Goal: Task Accomplishment & Management: Use online tool/utility

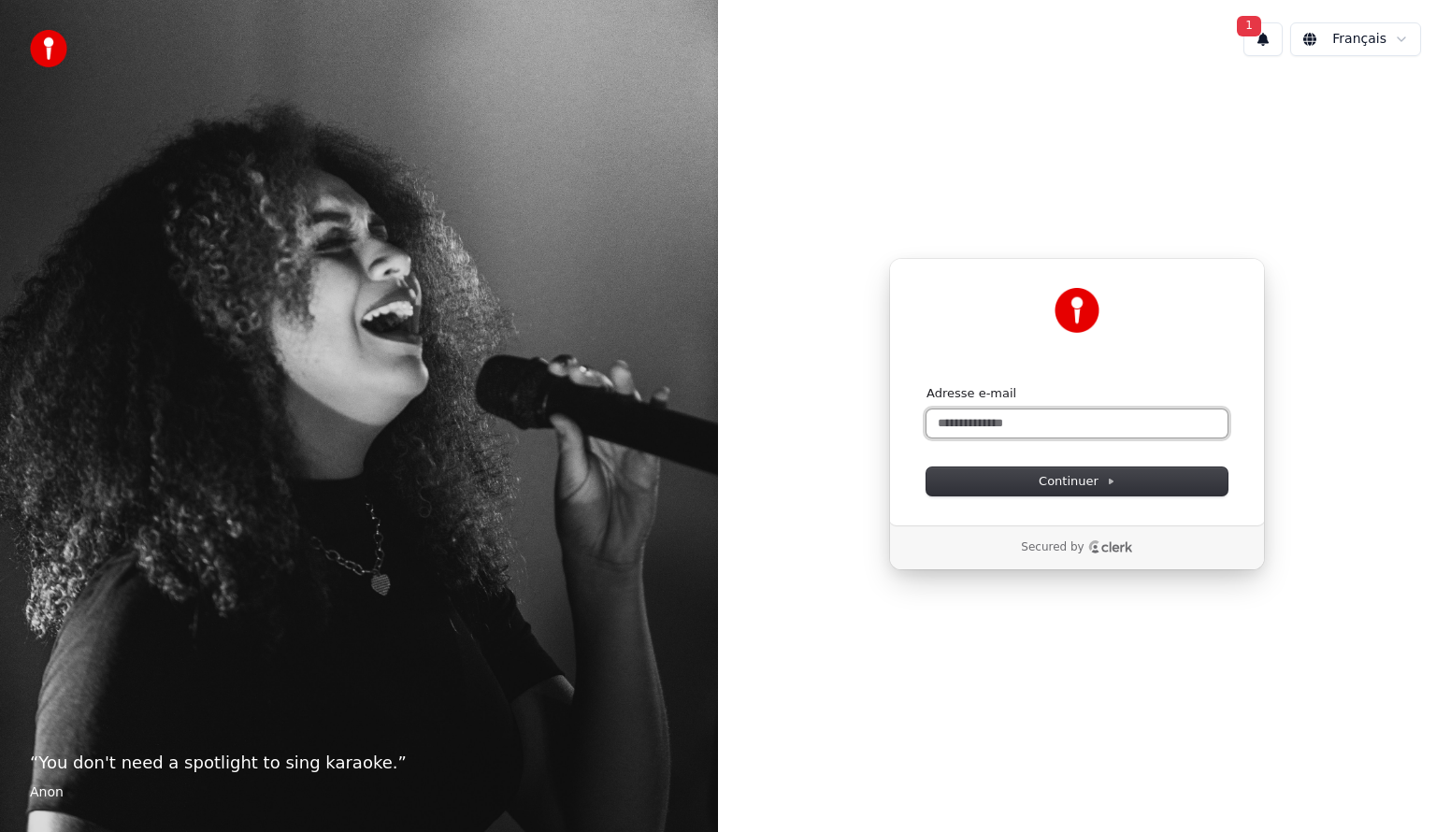
click at [1058, 422] on input "Adresse e-mail" at bounding box center [1076, 423] width 301 height 28
click at [926, 385] on button "submit" at bounding box center [926, 385] width 0 height 0
type input "**********"
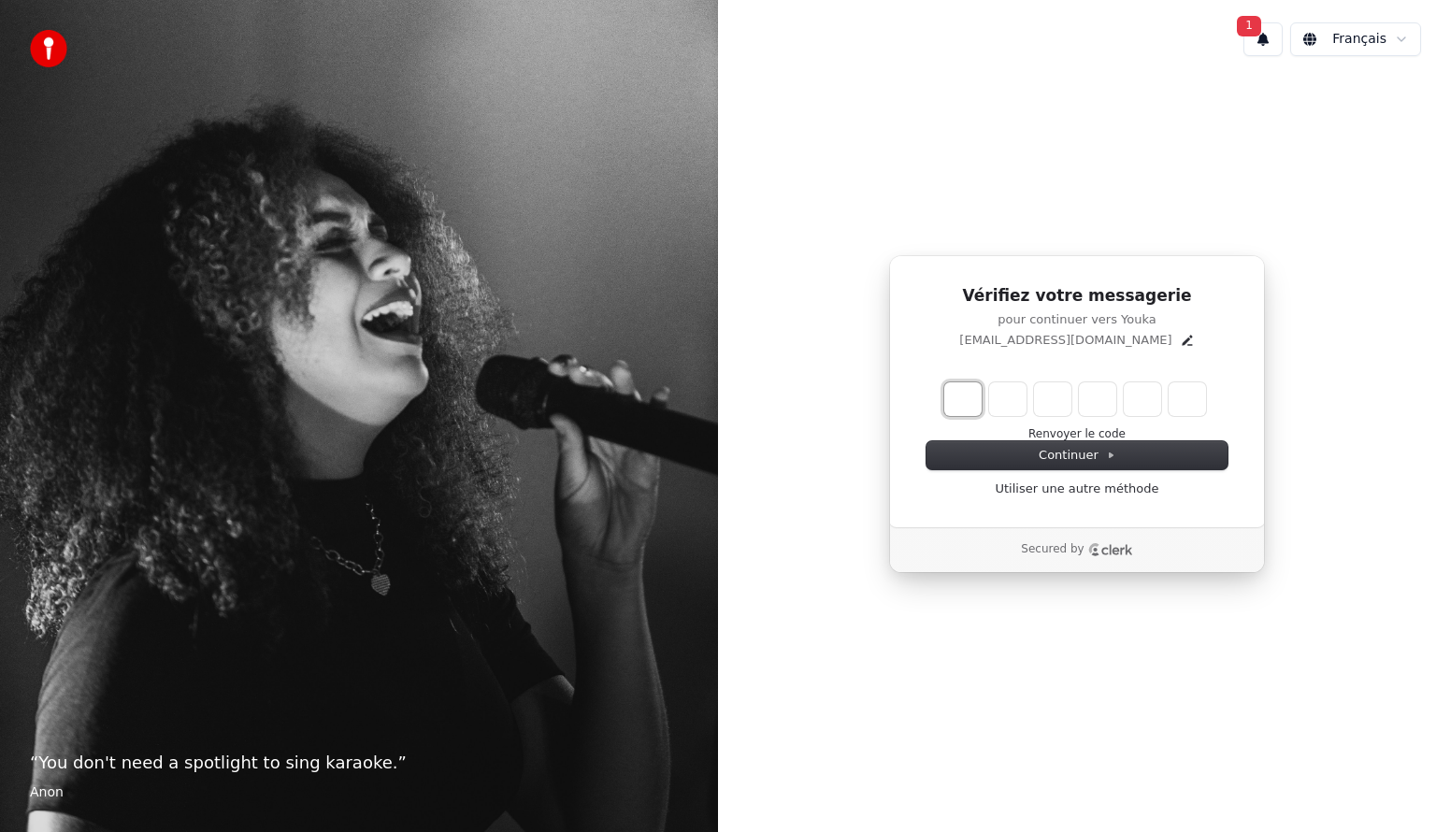
type input "*"
type input "**"
type input "*"
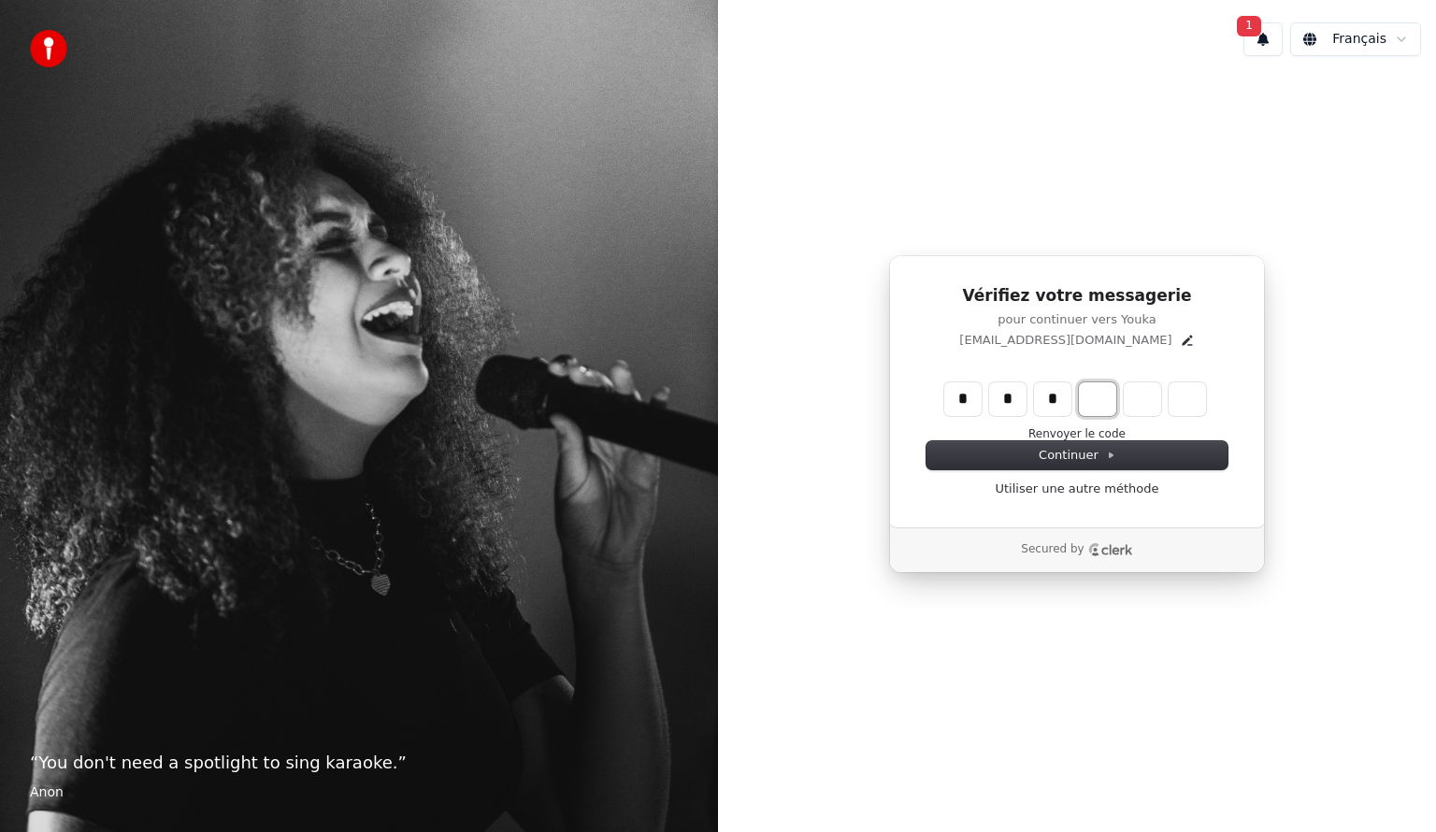
type input "***"
type input "*"
type input "****"
type input "*"
type input "******"
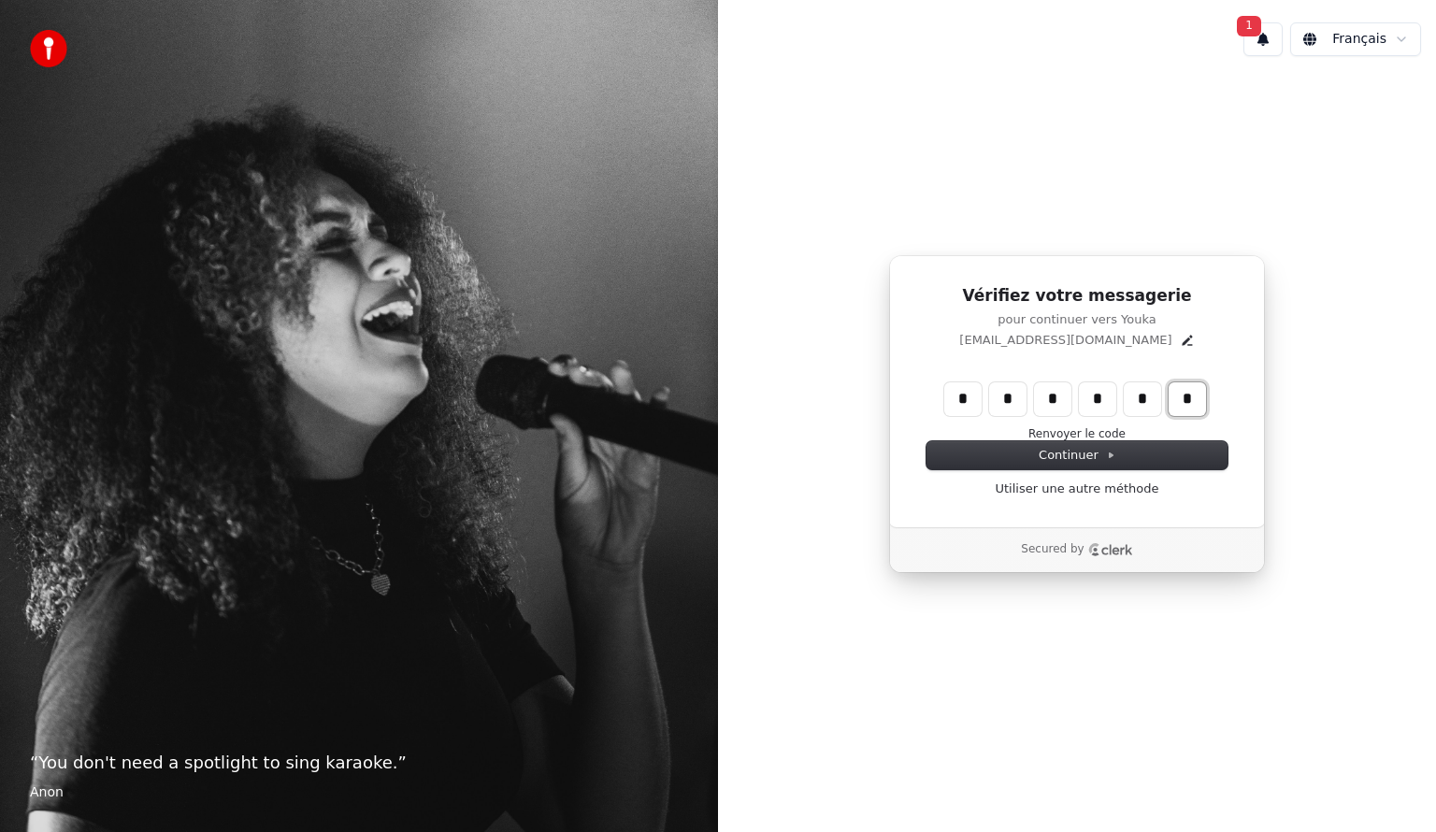
type input "*"
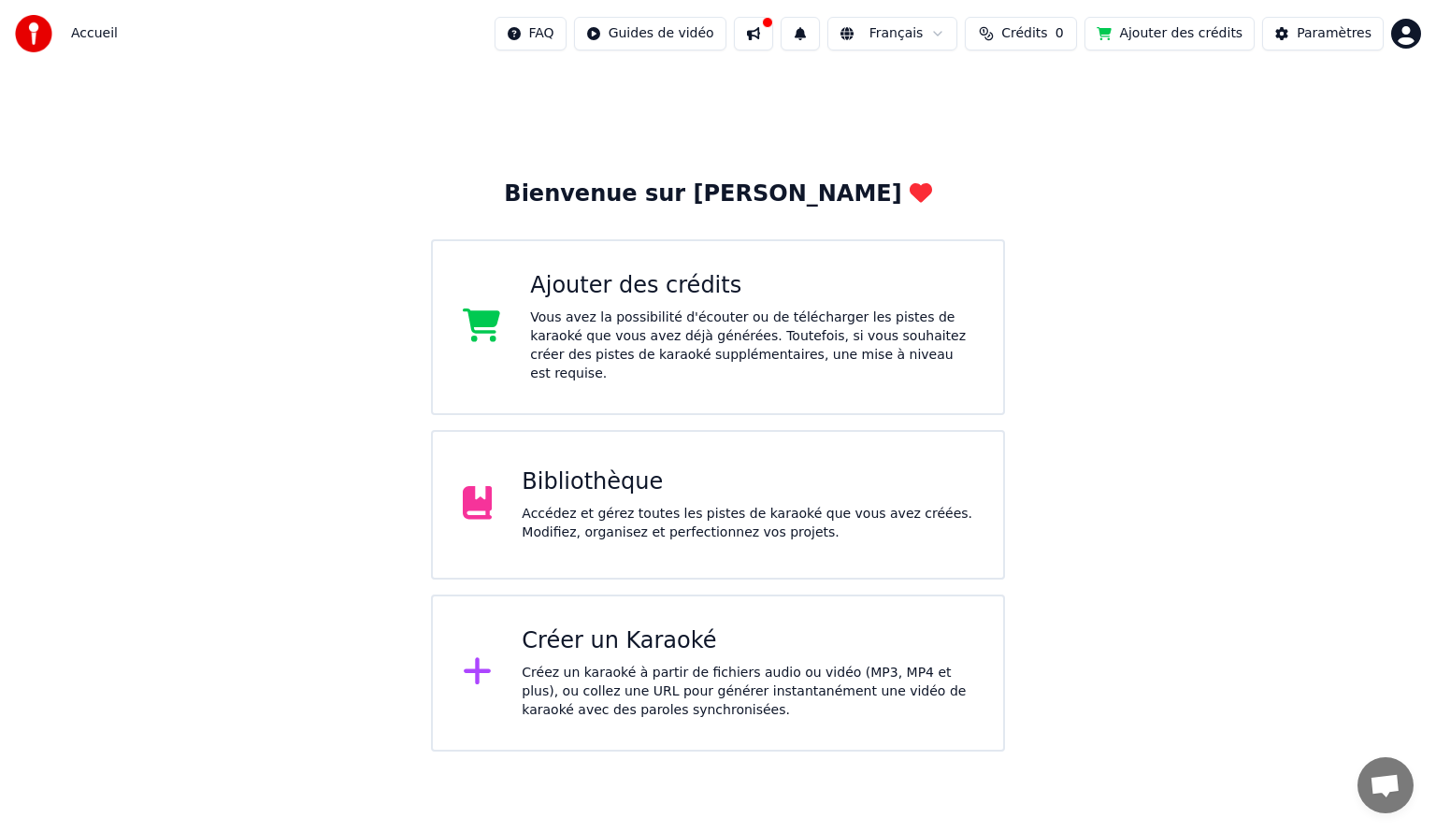
click at [682, 664] on div "Créez un karaoké à partir de fichiers audio ou vidéo (MP3, MP4 et plus), ou col…" at bounding box center [747, 692] width 451 height 56
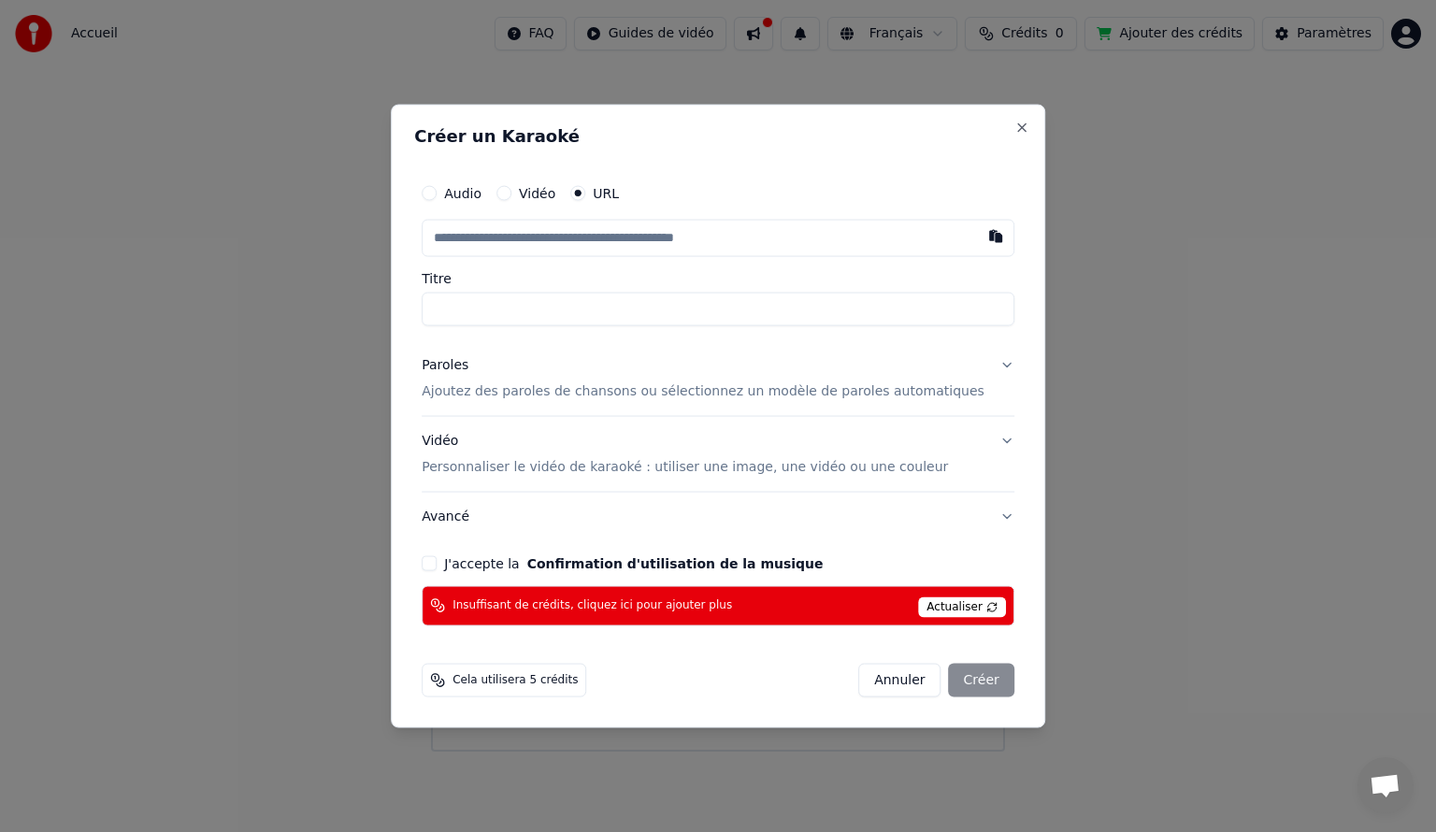
click at [437, 194] on button "Audio" at bounding box center [429, 193] width 15 height 15
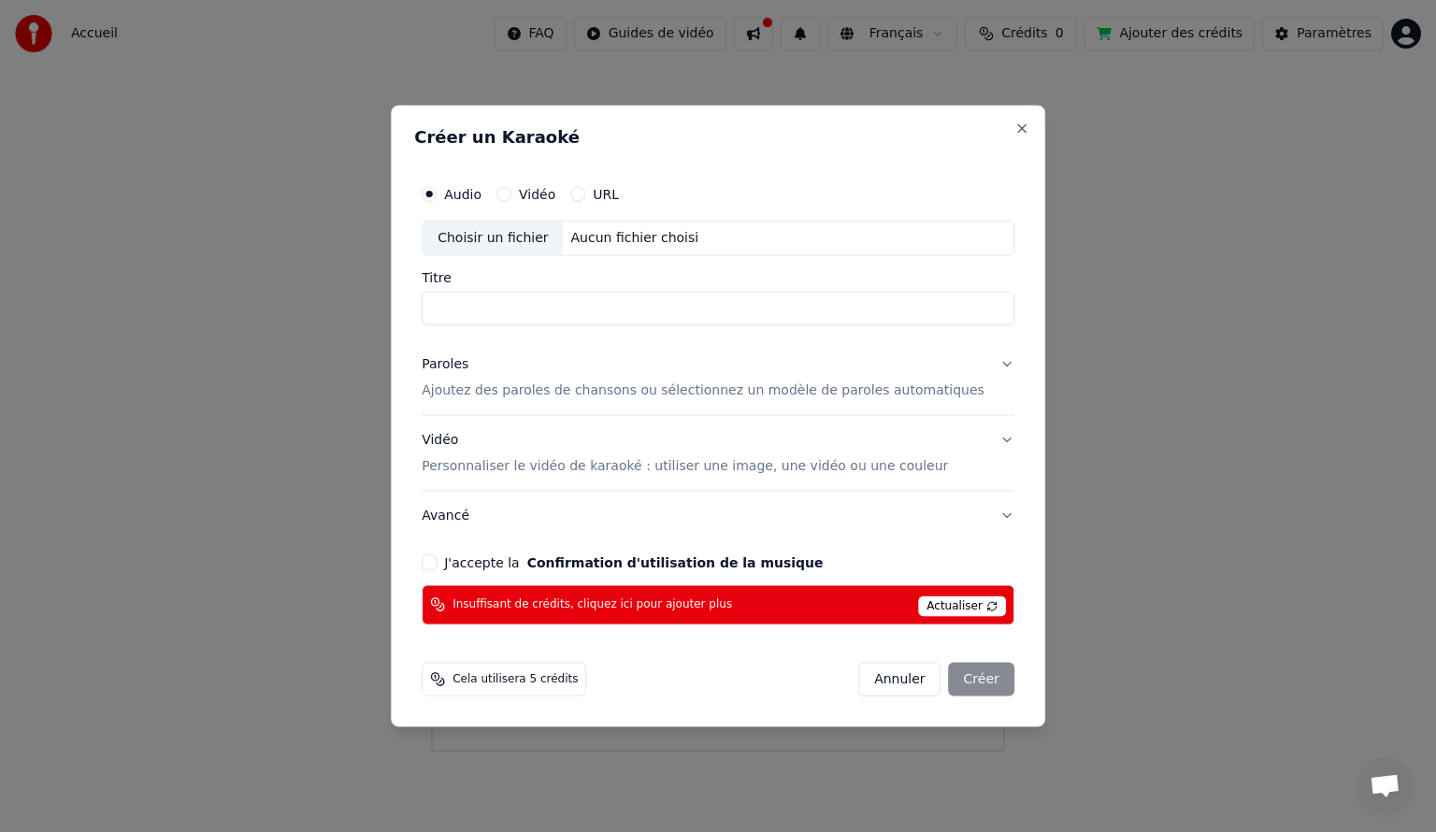
click at [511, 194] on button "Vidéo" at bounding box center [503, 194] width 15 height 15
click at [542, 309] on input "Titre" at bounding box center [718, 309] width 593 height 34
type input "*"
type input "**********"
click at [980, 363] on button "Paroles Ajoutez des paroles de chansons ou sélectionnez un modèle de paroles au…" at bounding box center [718, 377] width 593 height 75
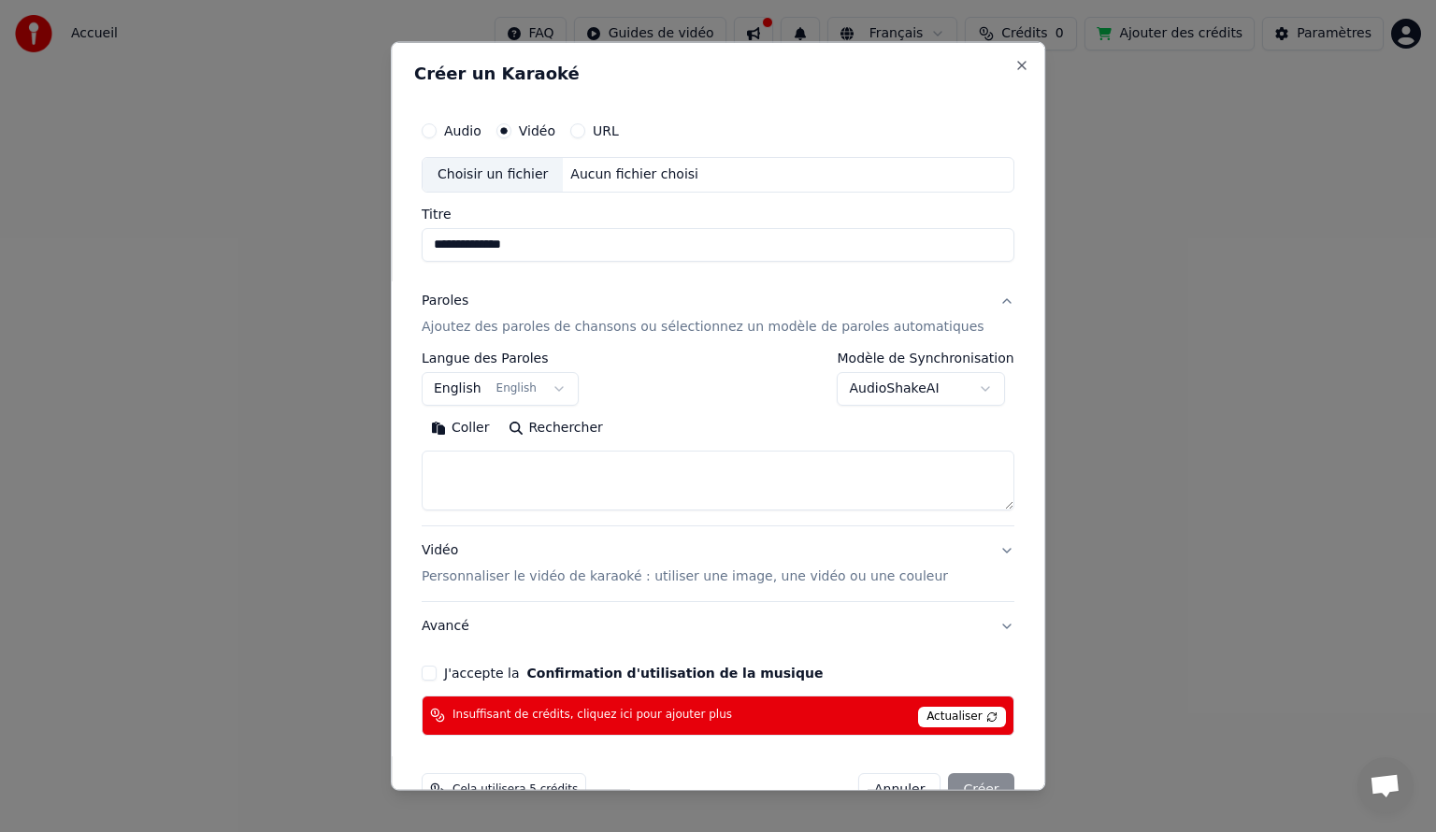
click at [565, 389] on body "**********" at bounding box center [718, 375] width 1436 height 751
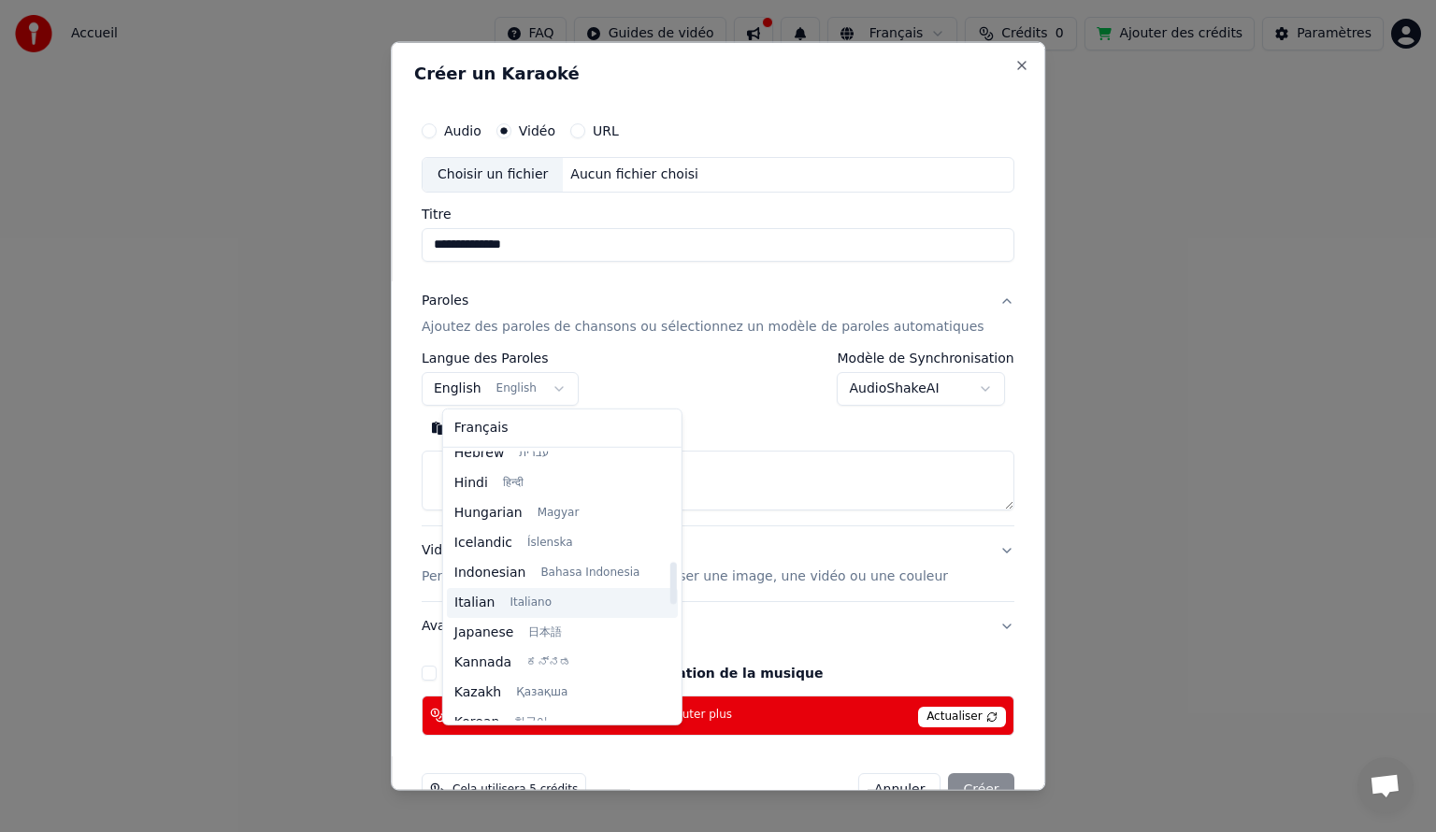
scroll to position [710, 0]
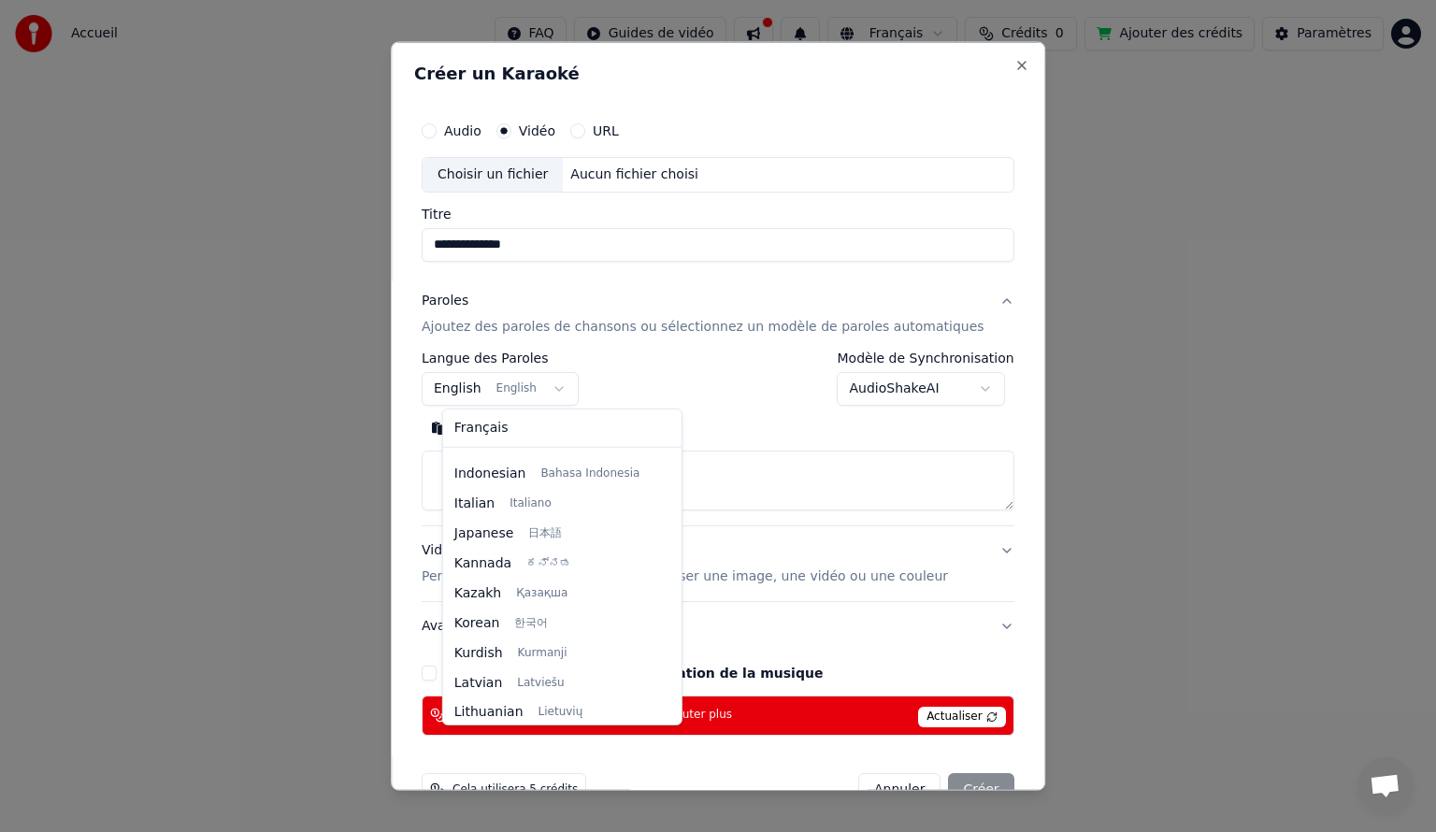
select select "**"
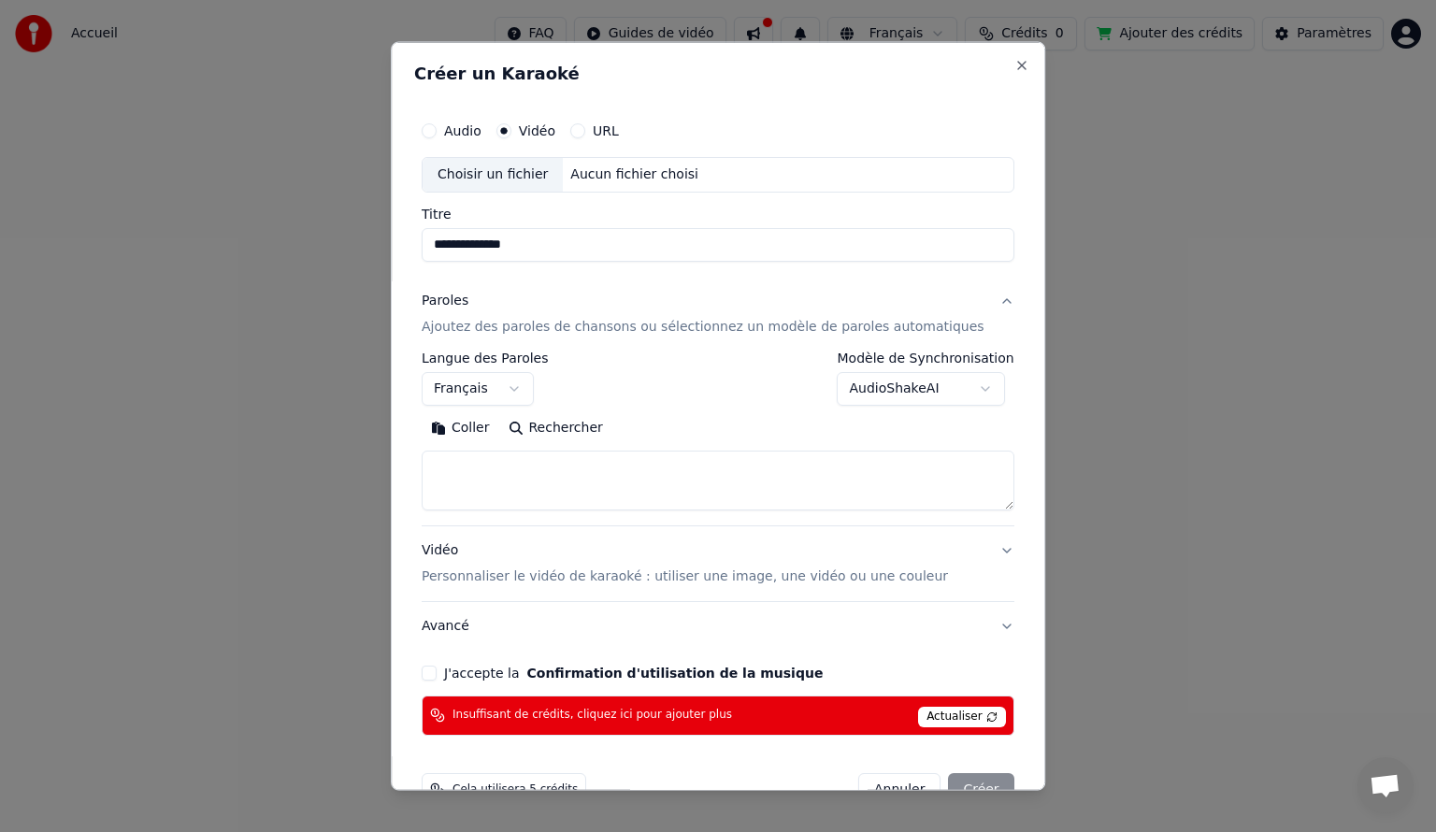
click at [581, 482] on textarea at bounding box center [718, 480] width 593 height 60
click at [465, 479] on textarea at bounding box center [718, 480] width 593 height 60
click at [463, 483] on textarea at bounding box center [718, 480] width 593 height 60
click at [487, 434] on button "Coller" at bounding box center [461, 427] width 78 height 30
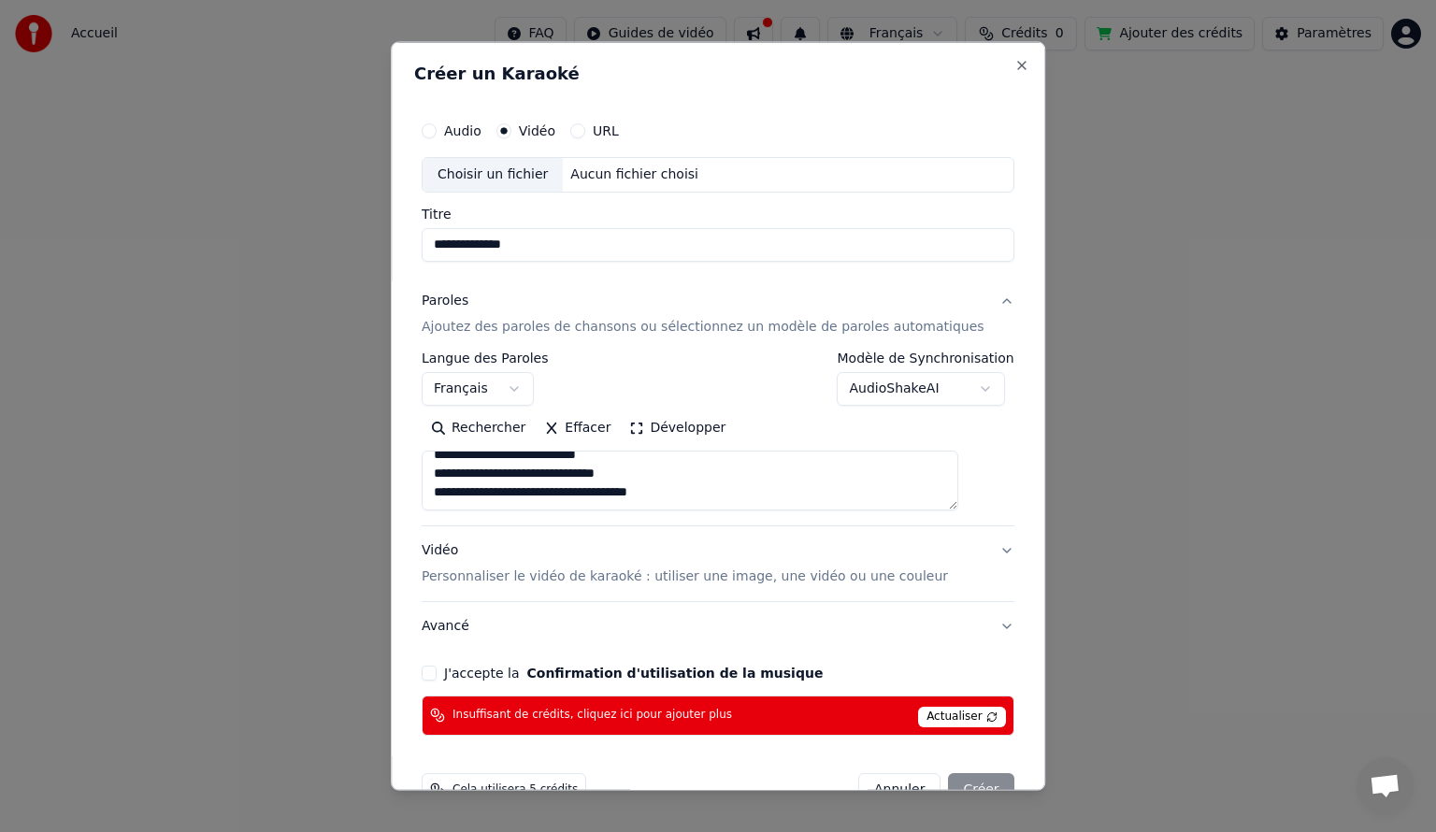
click at [965, 547] on button "Vidéo Personnaliser le vidéo de karaoké : utiliser une image, une vidéo ou une …" at bounding box center [718, 562] width 593 height 75
type textarea "**********"
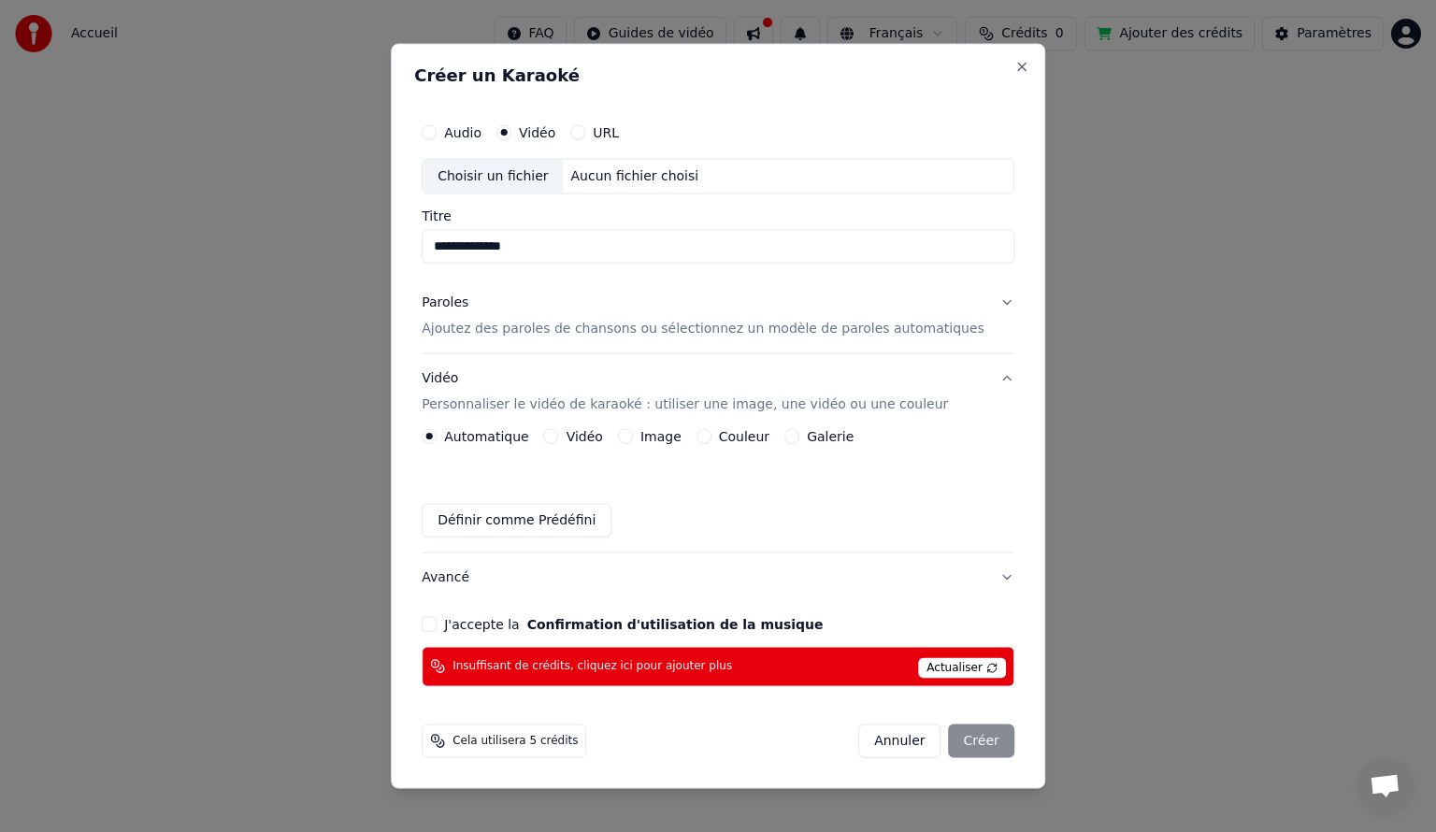
click at [633, 437] on button "Image" at bounding box center [625, 435] width 15 height 15
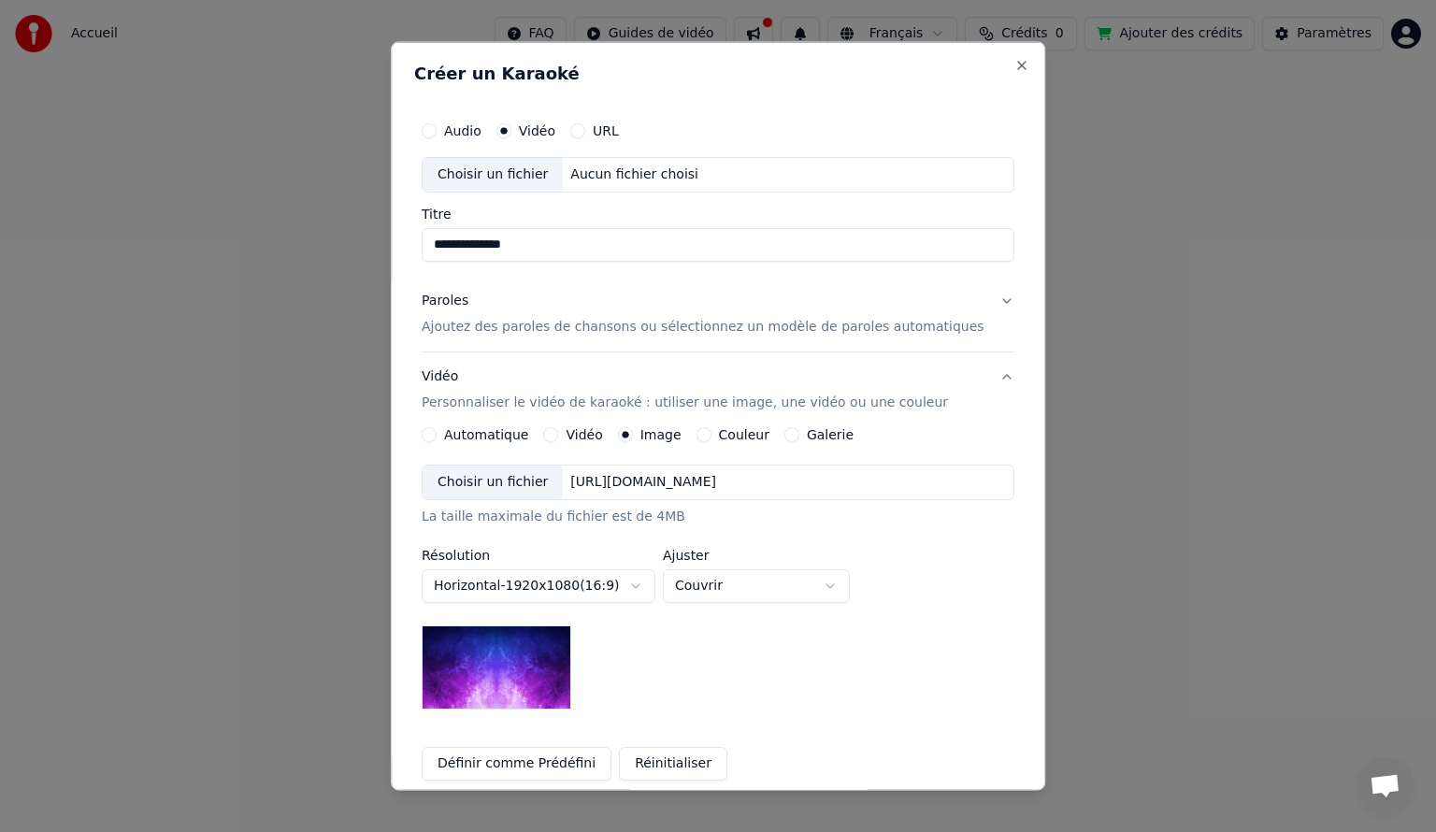
click at [527, 493] on div "Choisir un fichier" at bounding box center [492, 482] width 140 height 34
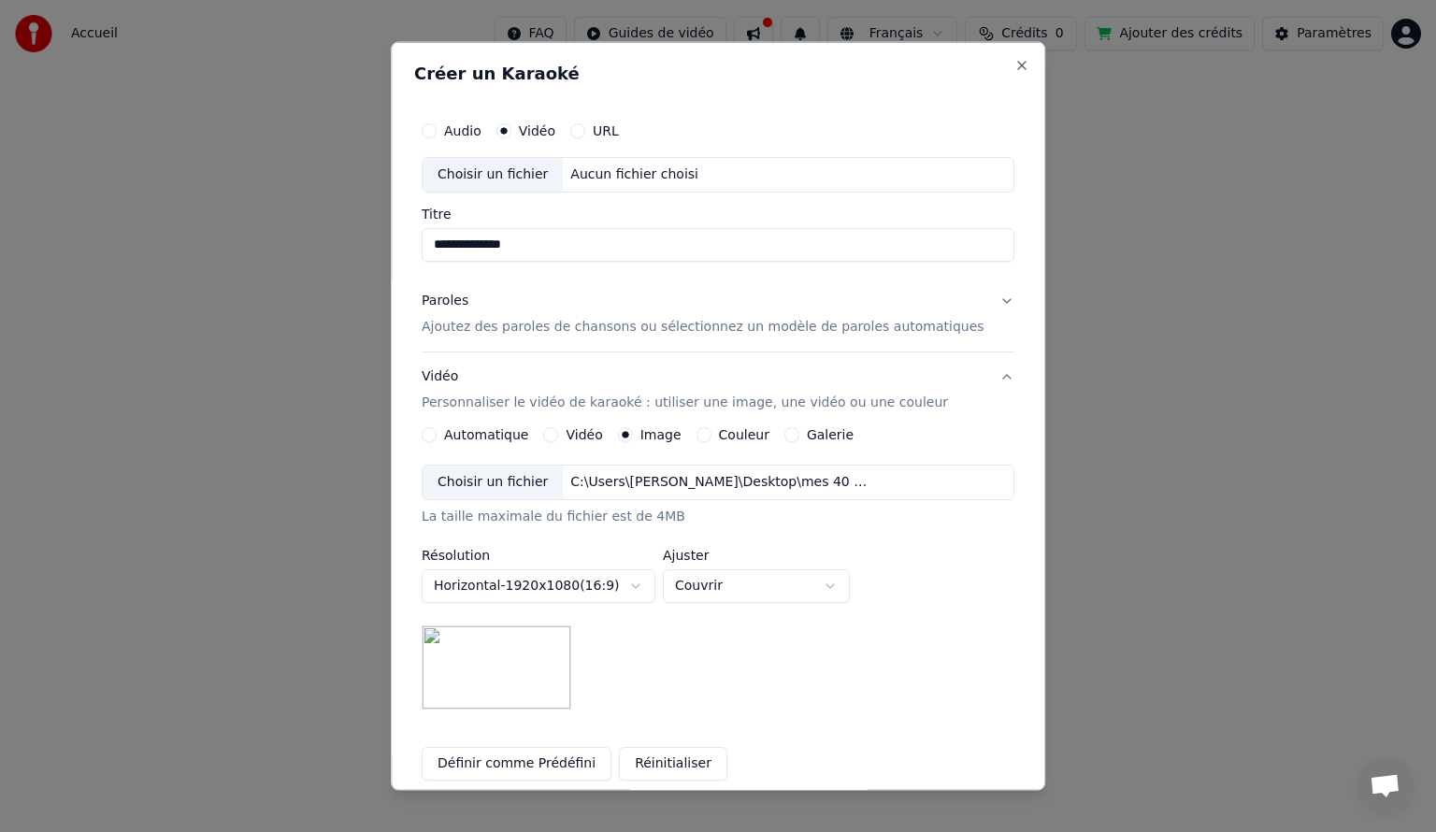
click at [733, 579] on body "**********" at bounding box center [718, 375] width 1436 height 751
click at [929, 637] on body "**********" at bounding box center [718, 375] width 1436 height 751
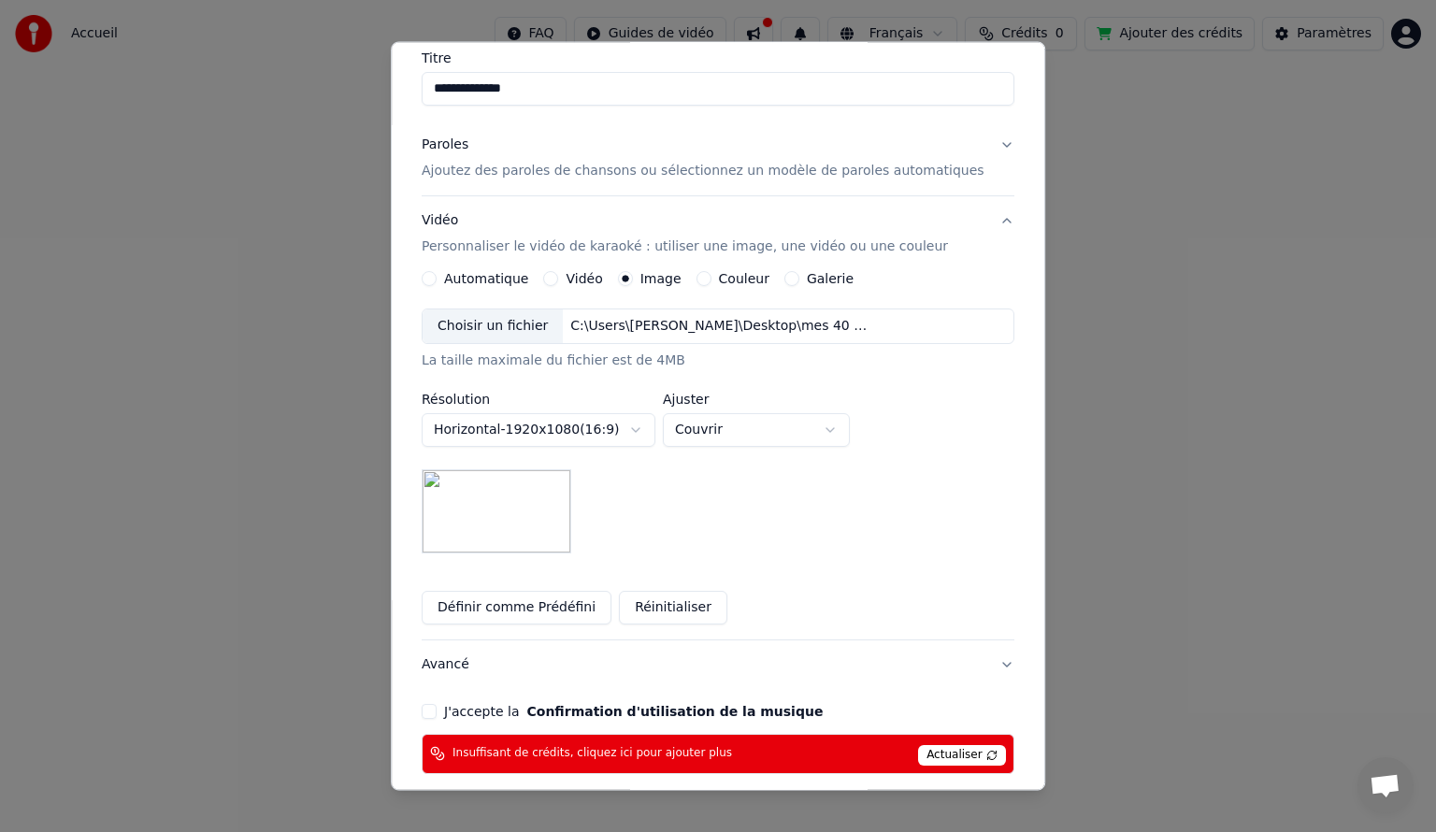
scroll to position [238, 0]
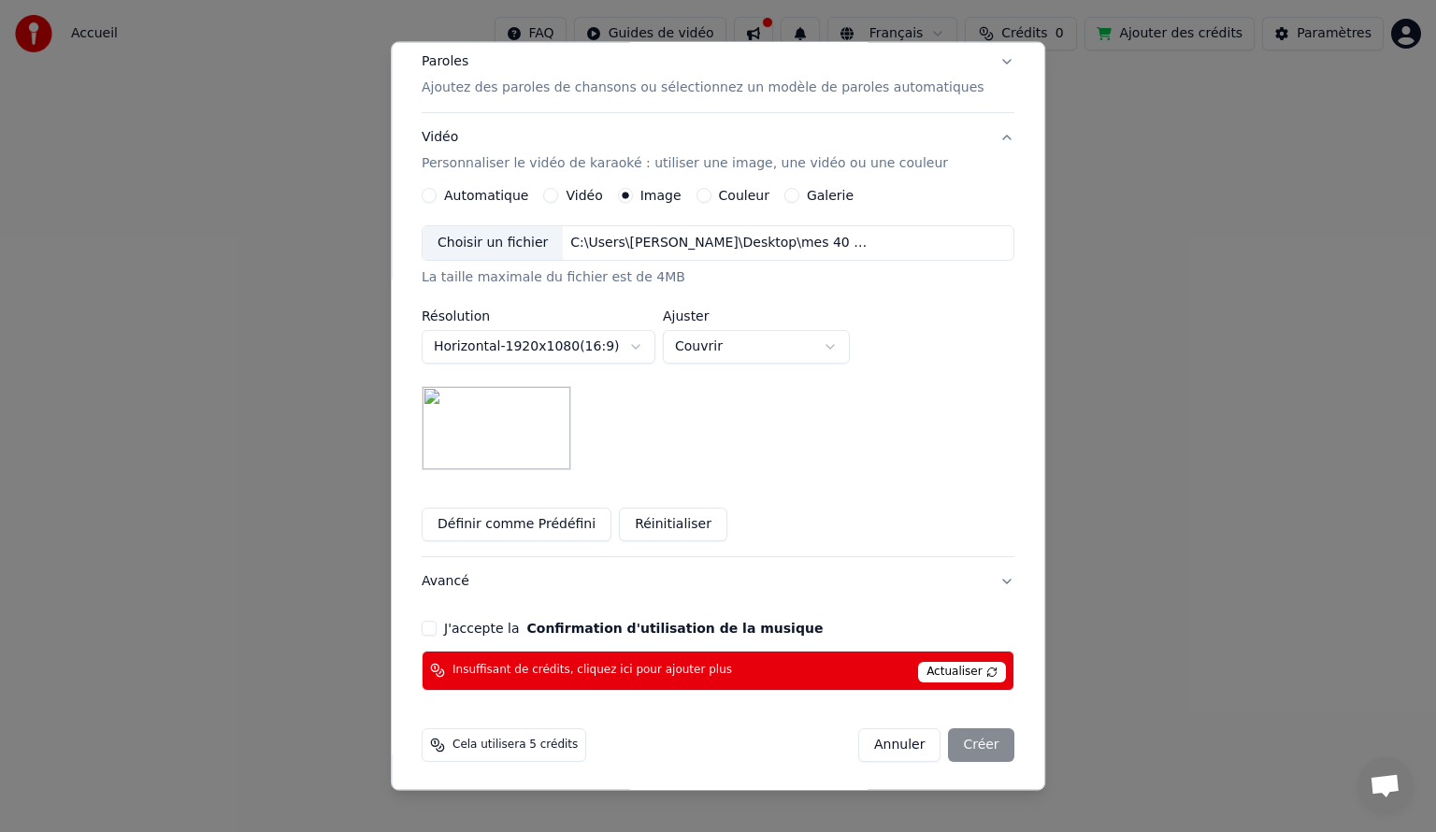
click at [437, 630] on button "J'accepte la Confirmation d'utilisation de la musique" at bounding box center [429, 628] width 15 height 15
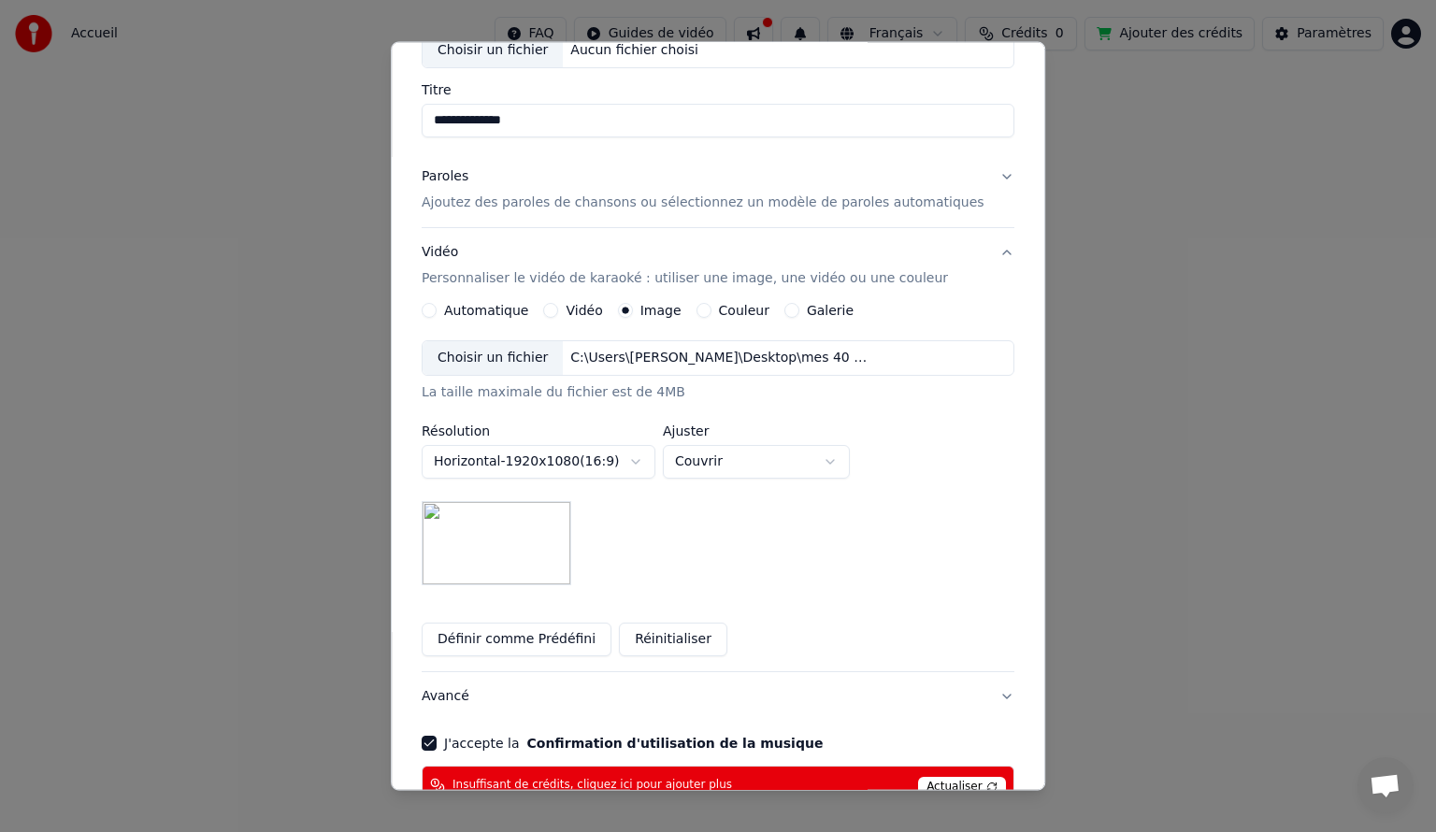
scroll to position [51, 0]
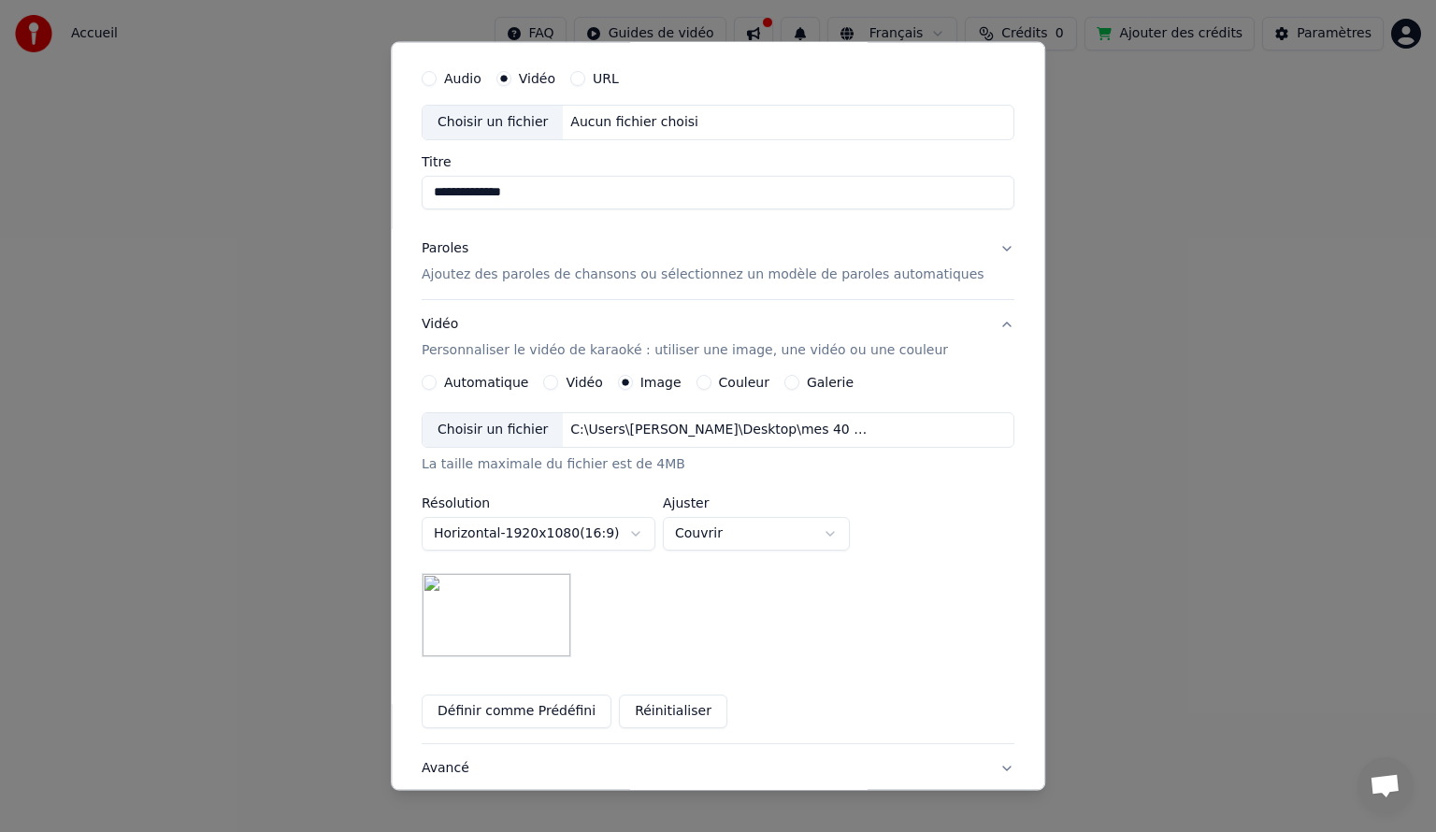
click at [711, 376] on button "Couleur" at bounding box center [703, 382] width 15 height 15
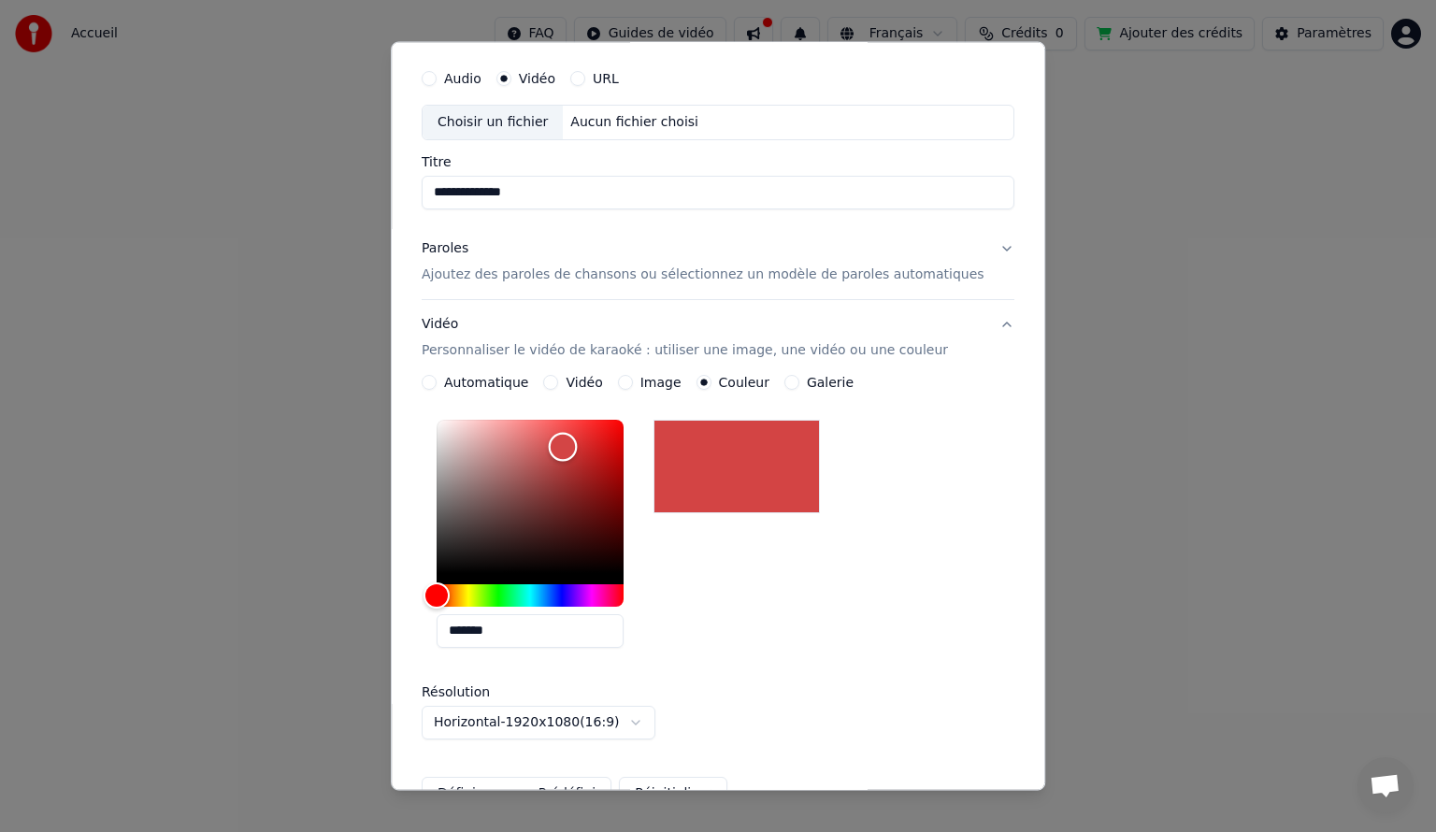
type input "*******"
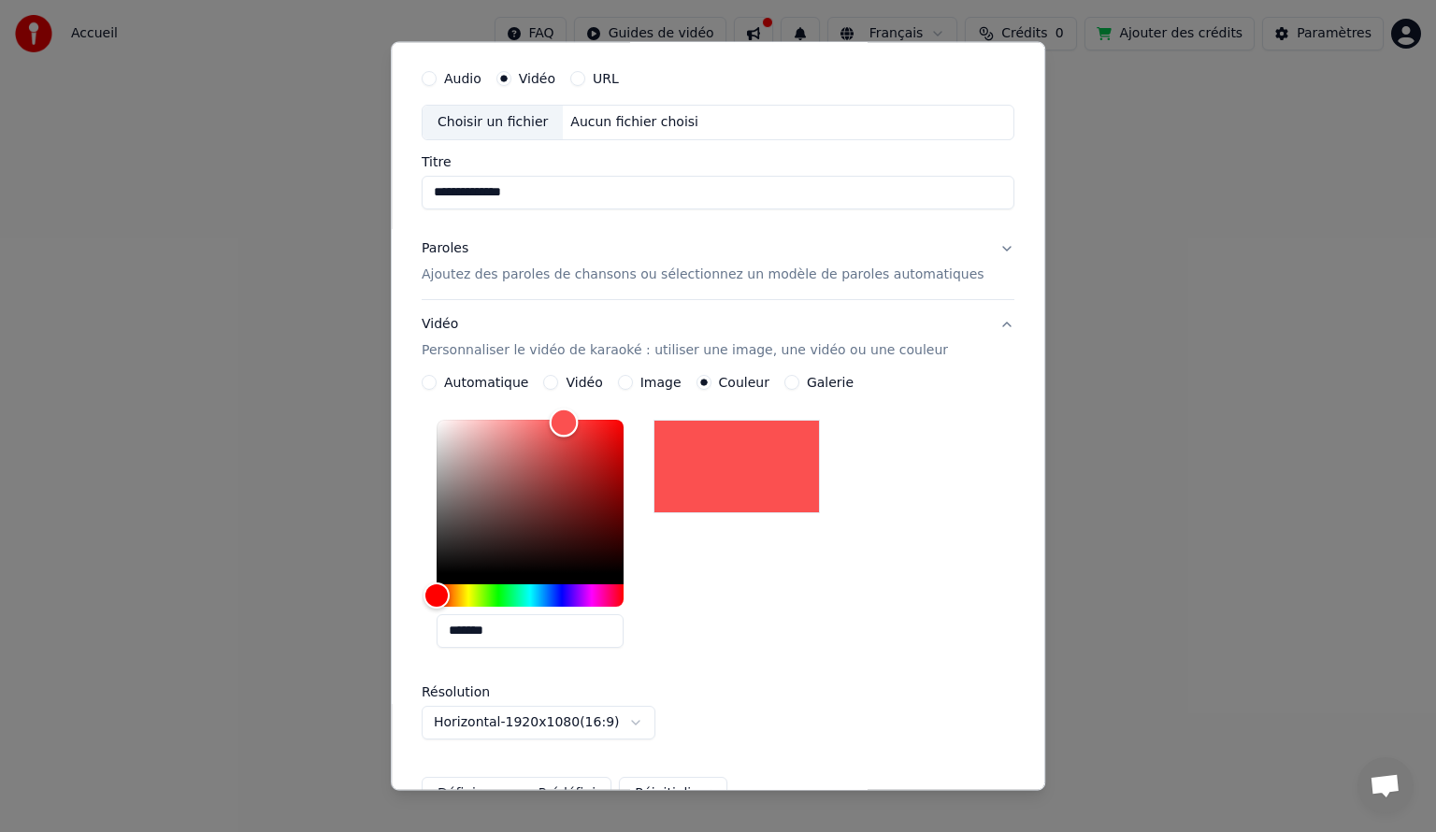
drag, startPoint x: 455, startPoint y: 570, endPoint x: 584, endPoint y: 422, distance: 196.8
click at [579, 422] on div "Color" at bounding box center [564, 422] width 29 height 29
click at [451, 389] on div "Automatique" at bounding box center [475, 382] width 107 height 15
click at [437, 385] on button "Automatique" at bounding box center [429, 382] width 15 height 15
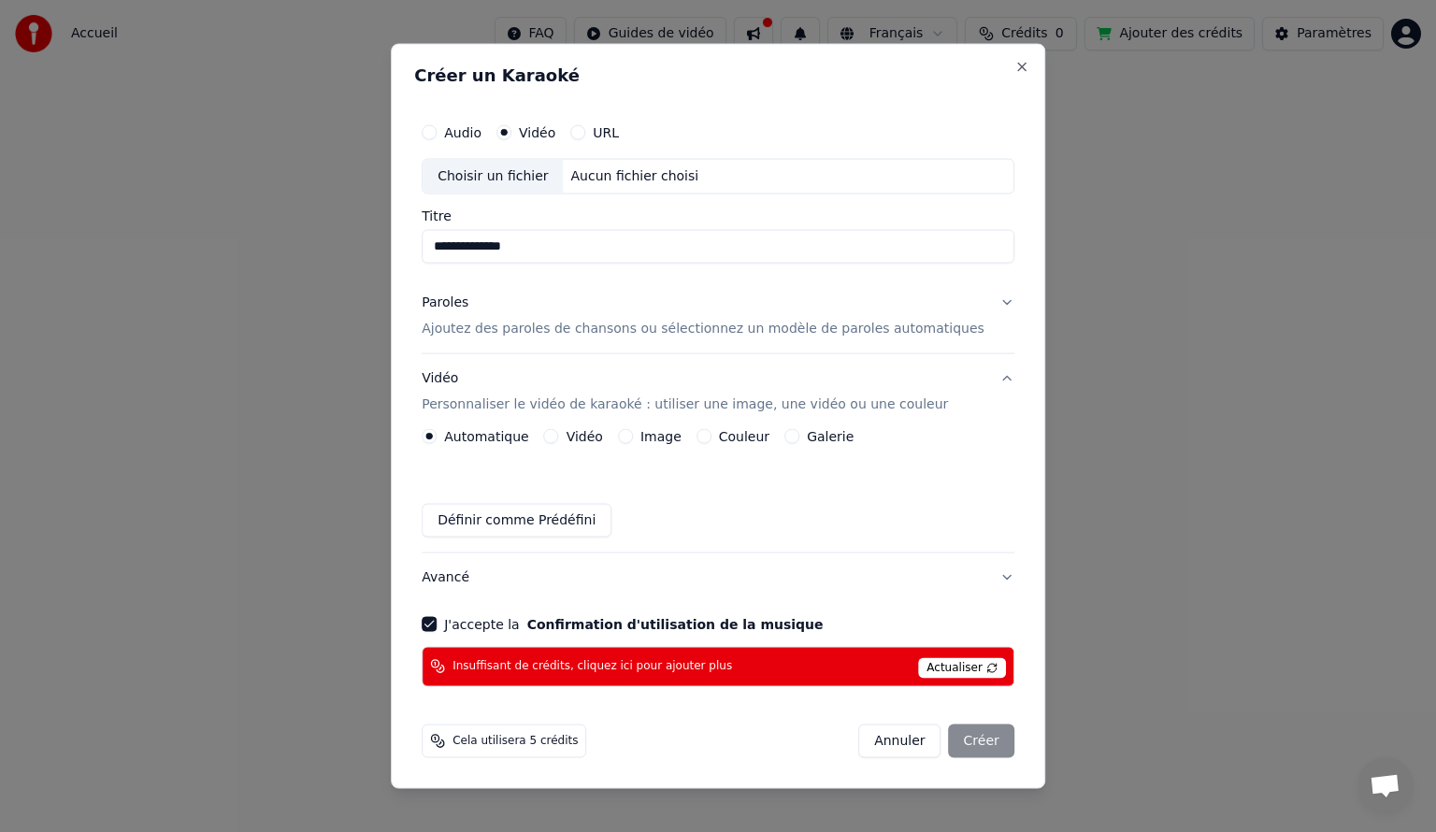
click at [951, 744] on div "Annuler Créer" at bounding box center [936, 740] width 156 height 34
click at [1014, 64] on button "Close" at bounding box center [1021, 67] width 15 height 15
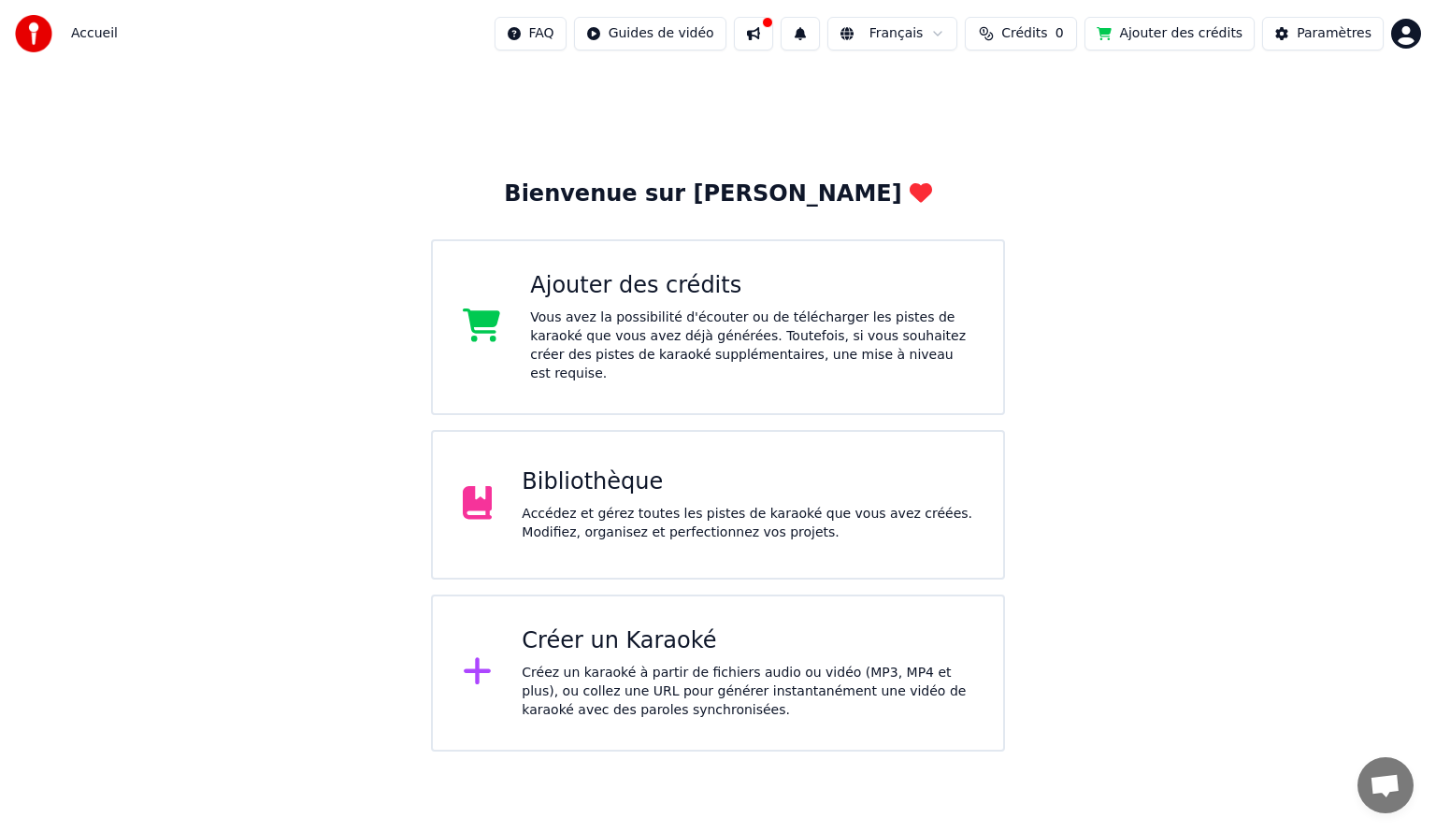
click at [754, 505] on div "Accédez et gérez toutes les pistes de karaoké que vous avez créées. Modifiez, o…" at bounding box center [747, 523] width 451 height 37
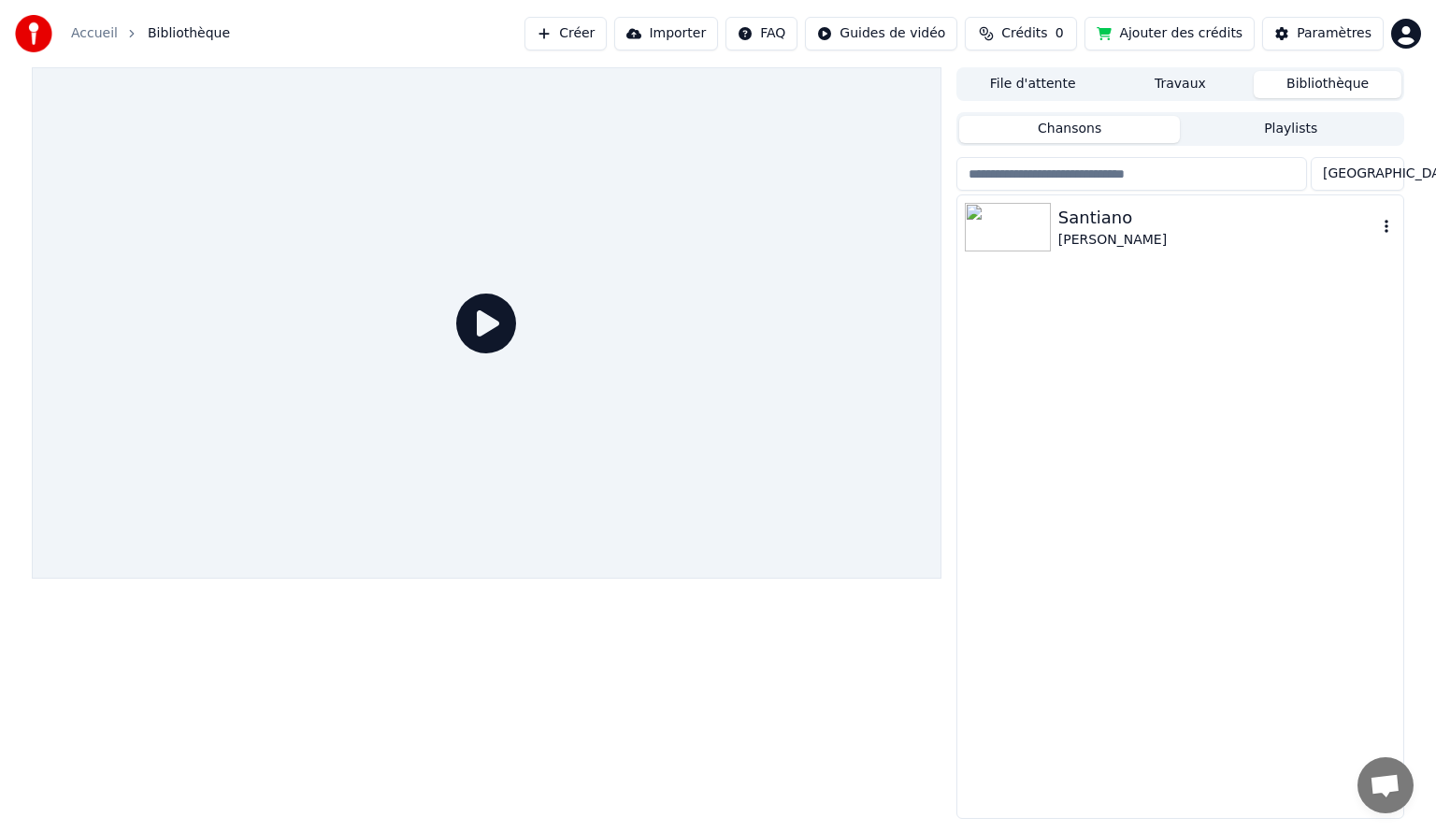
click at [1016, 230] on img at bounding box center [1008, 227] width 86 height 49
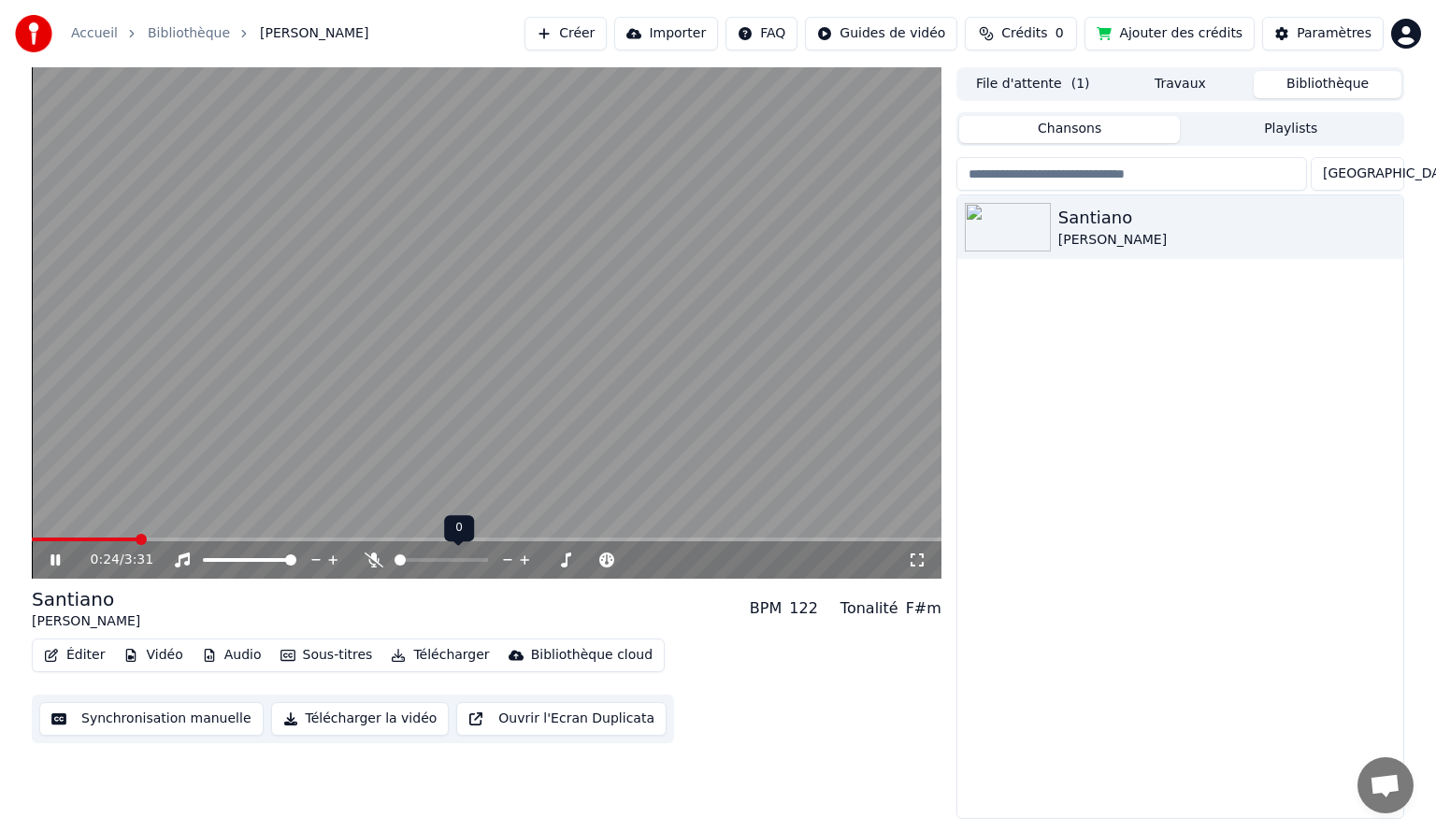
click at [376, 557] on icon at bounding box center [374, 559] width 19 height 15
click at [296, 563] on span at bounding box center [290, 559] width 11 height 11
click at [374, 557] on icon at bounding box center [373, 559] width 10 height 15
click at [369, 557] on icon at bounding box center [374, 559] width 19 height 15
click at [415, 557] on span at bounding box center [417, 559] width 11 height 11
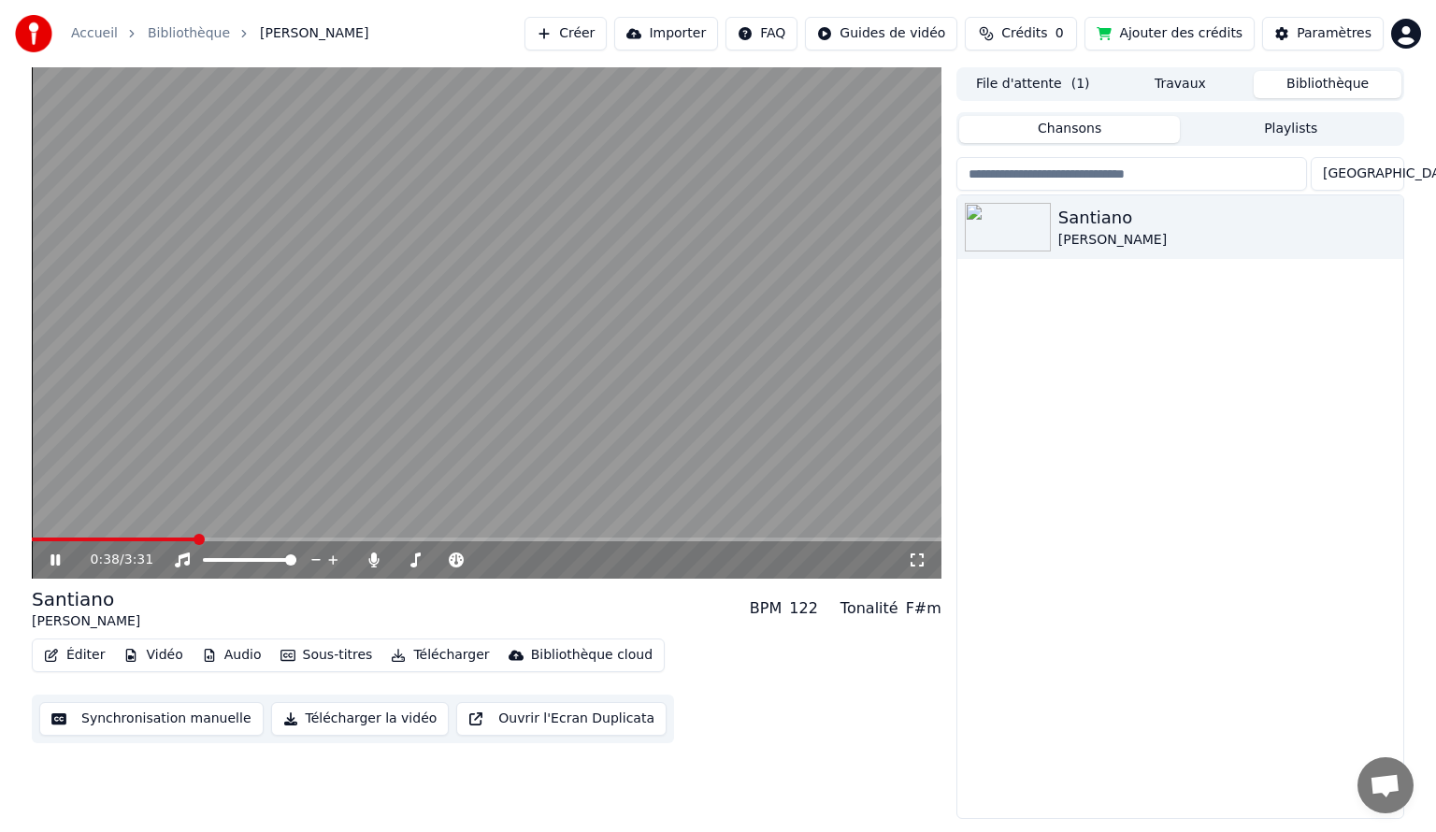
click at [193, 541] on span at bounding box center [114, 539] width 164 height 4
click at [421, 565] on span at bounding box center [422, 559] width 11 height 11
click at [105, 545] on span at bounding box center [109, 539] width 11 height 11
click at [160, 535] on span at bounding box center [165, 539] width 11 height 11
click at [165, 538] on span at bounding box center [169, 539] width 11 height 11
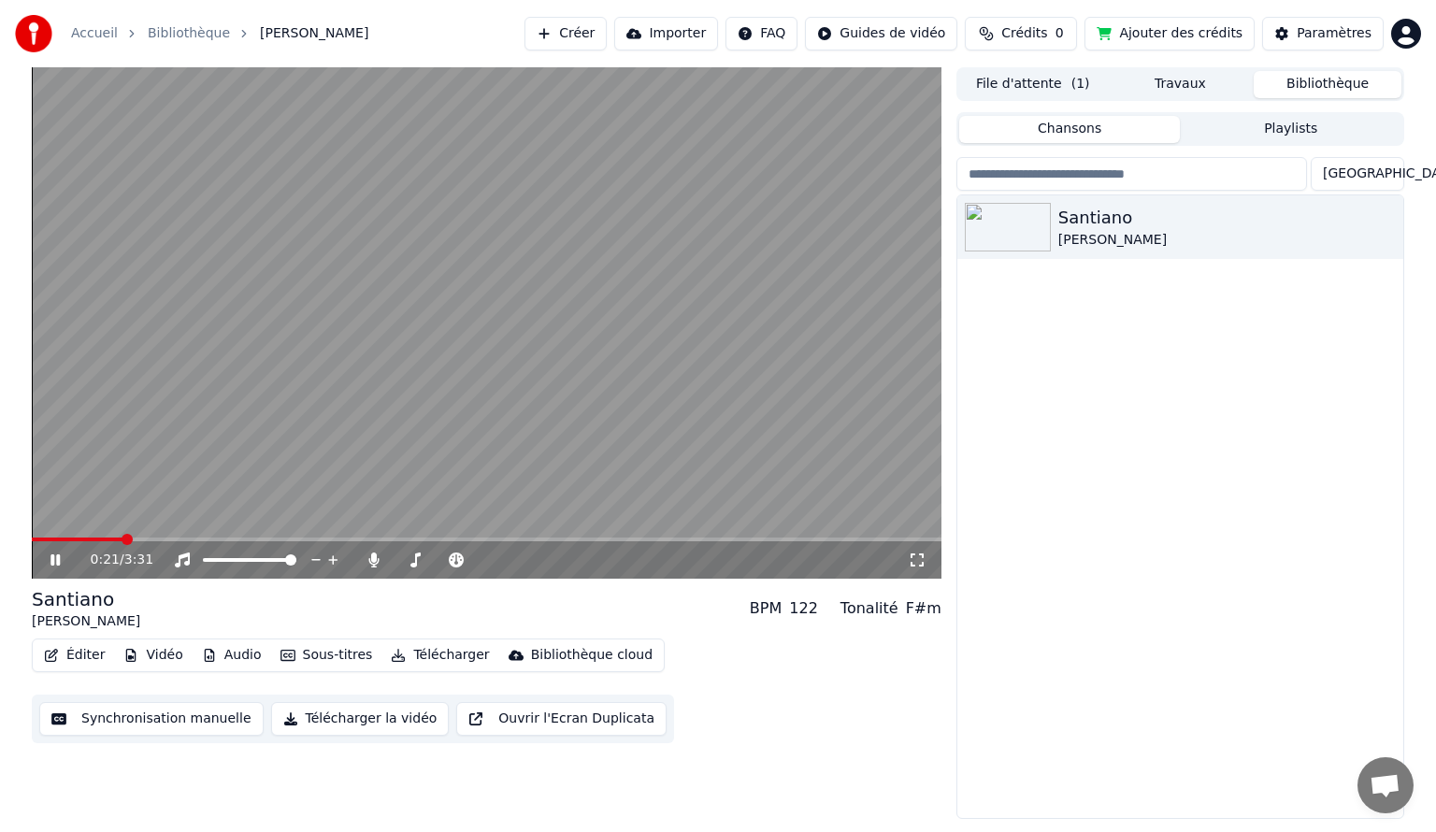
click at [123, 540] on span at bounding box center [127, 539] width 11 height 11
click at [425, 560] on span at bounding box center [427, 559] width 11 height 11
click at [53, 555] on icon at bounding box center [54, 559] width 9 height 11
click at [56, 556] on icon at bounding box center [69, 559] width 44 height 15
click at [450, 557] on span at bounding box center [448, 559] width 11 height 11
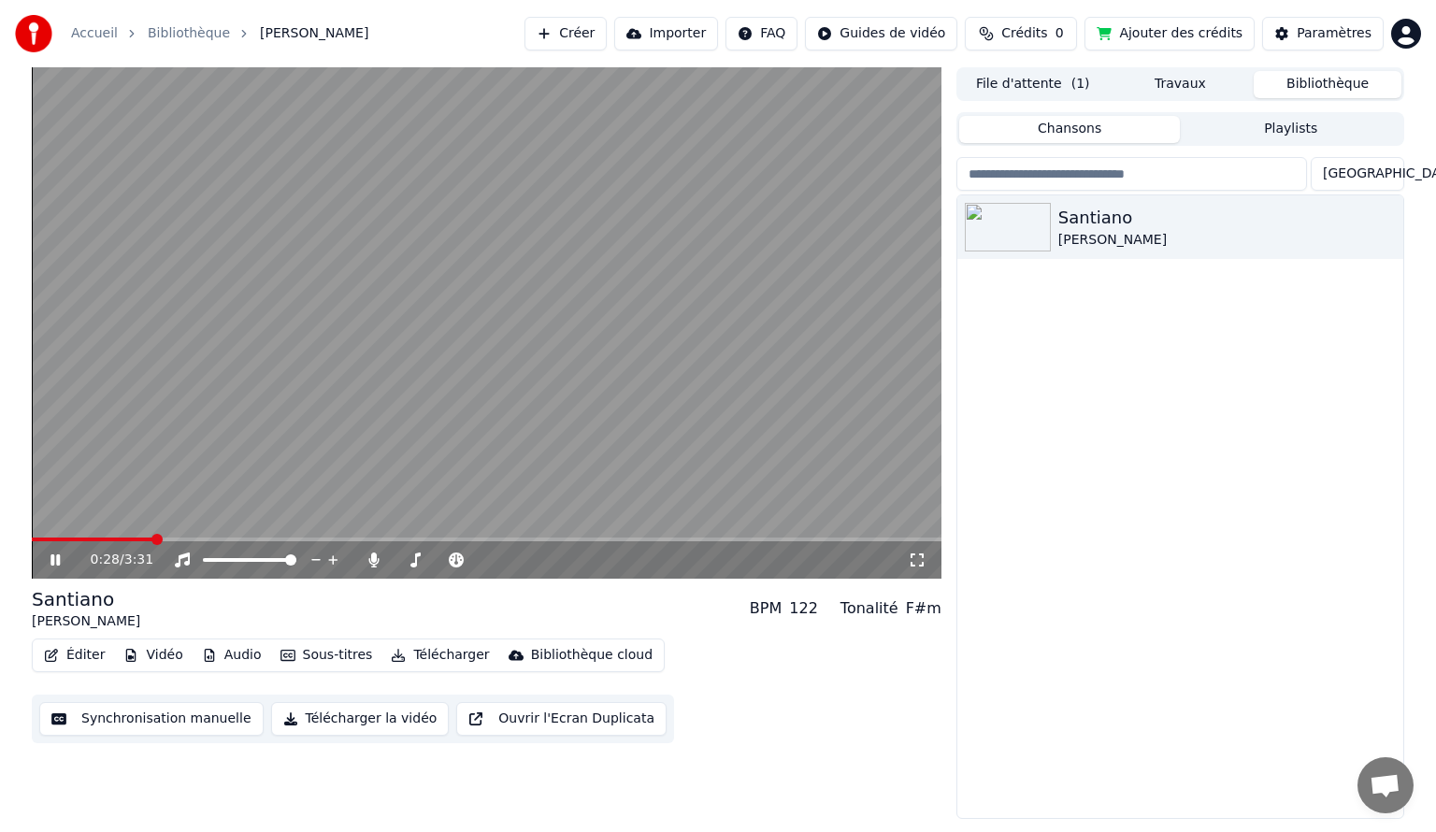
click at [153, 536] on span at bounding box center [156, 539] width 11 height 11
click at [476, 557] on span at bounding box center [471, 559] width 11 height 11
click at [52, 561] on icon at bounding box center [54, 559] width 9 height 11
click at [155, 541] on span at bounding box center [160, 539] width 11 height 11
click at [47, 563] on icon at bounding box center [69, 559] width 44 height 15
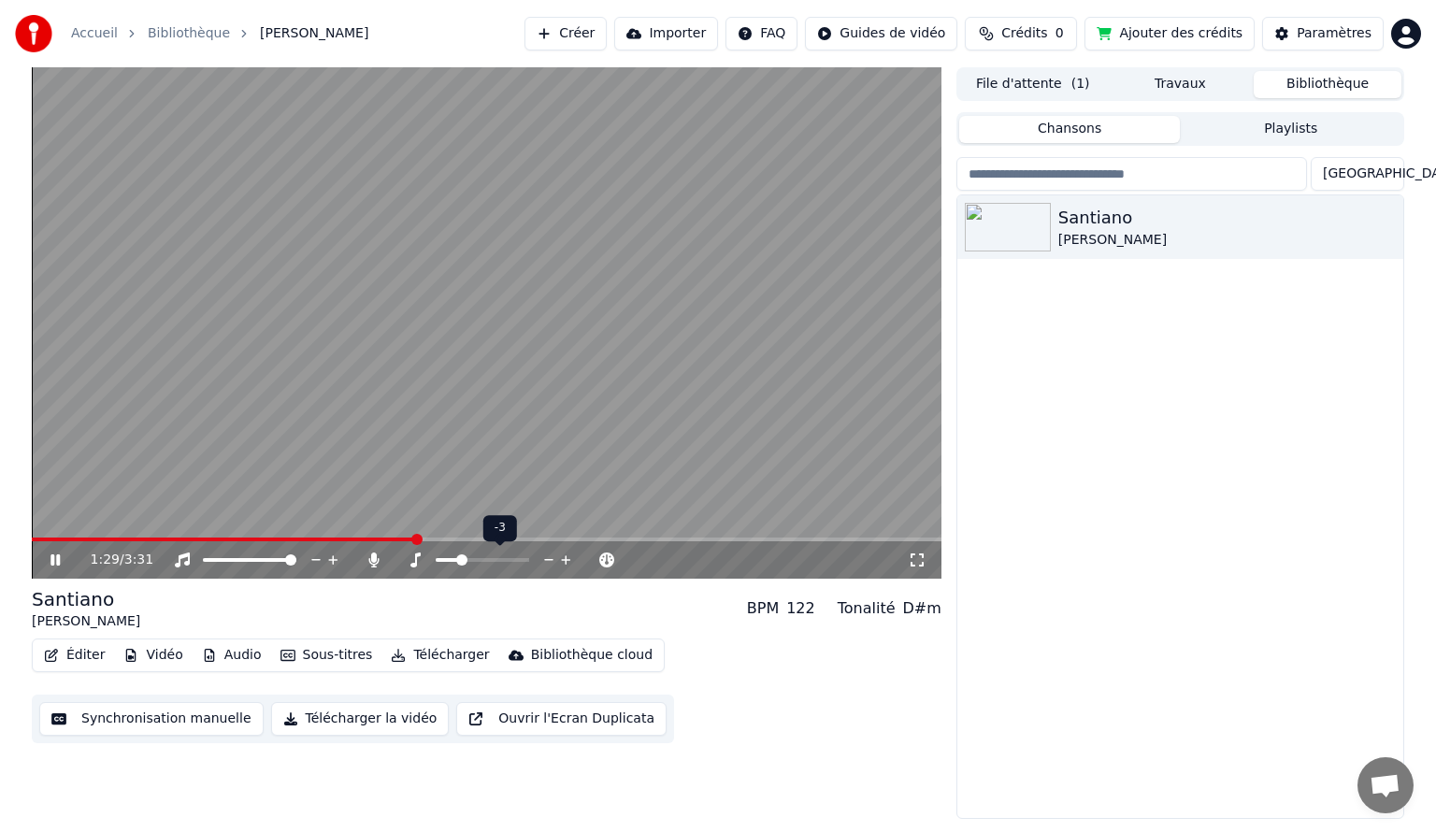
click at [458, 563] on span at bounding box center [461, 559] width 11 height 11
click at [449, 565] on span at bounding box center [454, 559] width 11 height 11
click at [444, 560] on span at bounding box center [447, 559] width 11 height 11
click at [436, 558] on span at bounding box center [441, 559] width 11 height 11
click at [296, 555] on span at bounding box center [290, 559] width 11 height 11
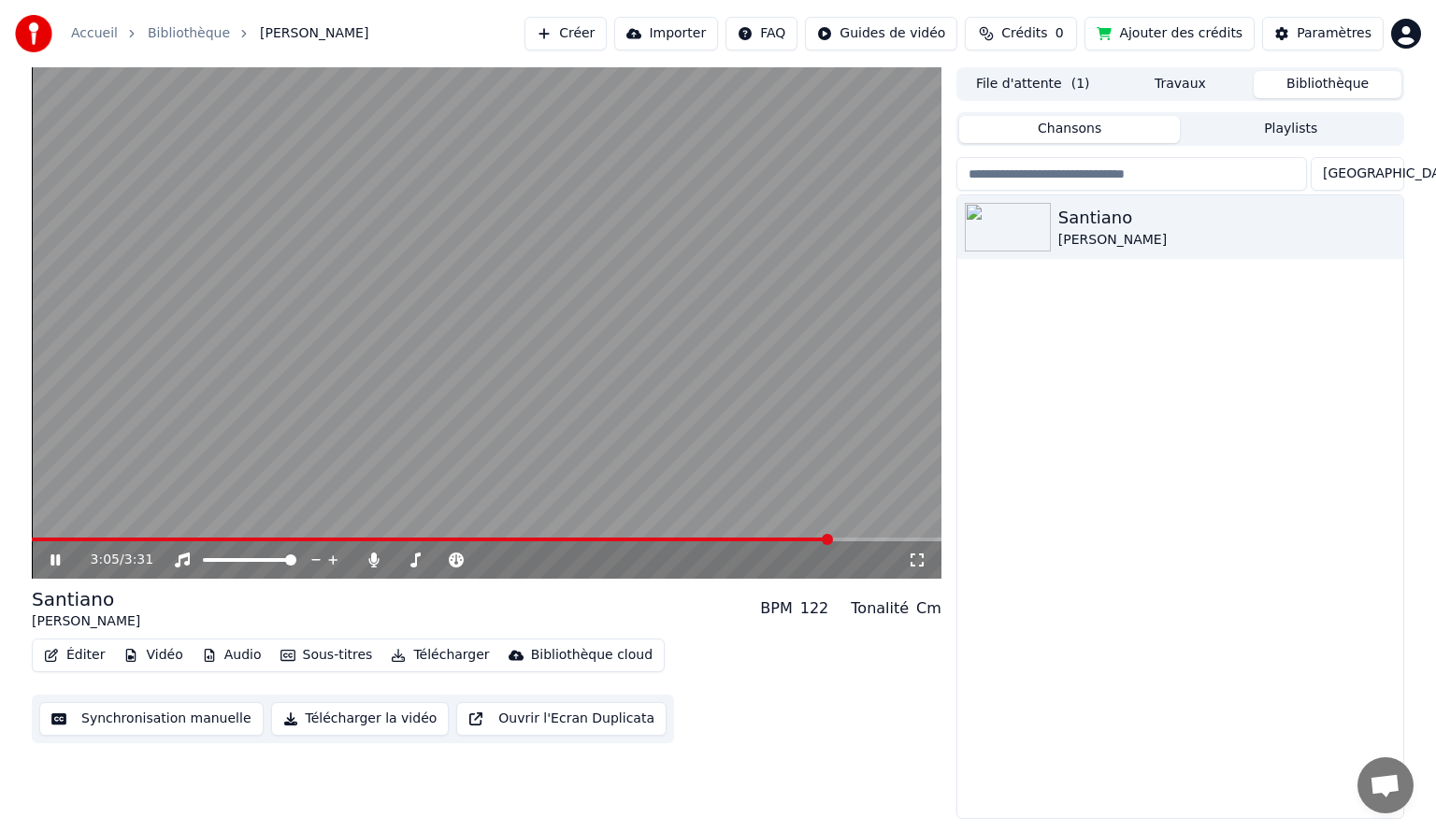
click at [867, 537] on span at bounding box center [486, 539] width 909 height 4
click at [308, 723] on button "Télécharger la vidéo" at bounding box center [360, 719] width 179 height 34
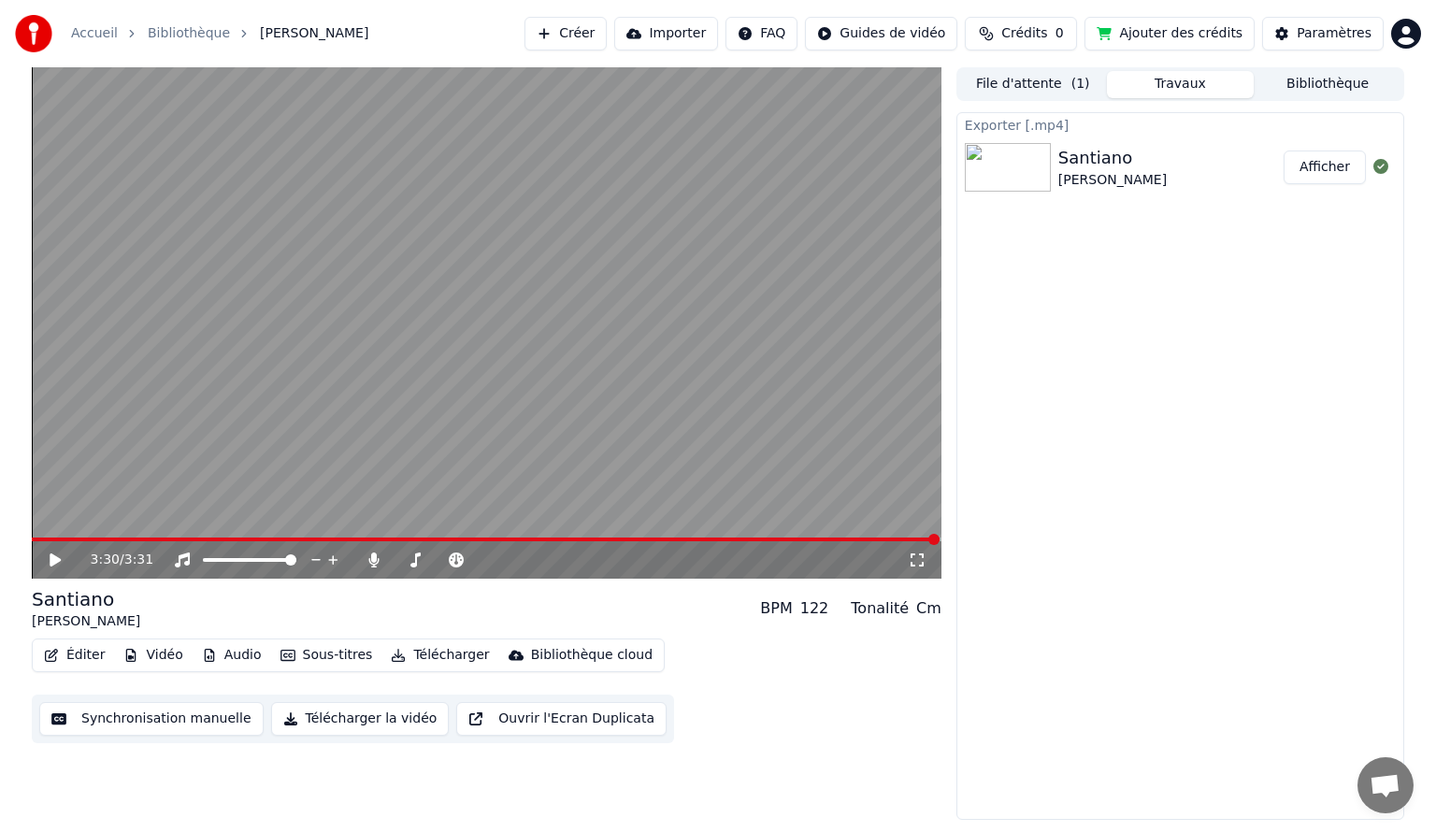
click at [1324, 171] on button "Afficher" at bounding box center [1324, 167] width 82 height 34
click at [50, 557] on icon at bounding box center [55, 559] width 11 height 13
click at [299, 535] on video at bounding box center [486, 322] width 909 height 511
click at [299, 538] on span at bounding box center [486, 539] width 909 height 4
click at [53, 561] on icon at bounding box center [55, 559] width 11 height 13
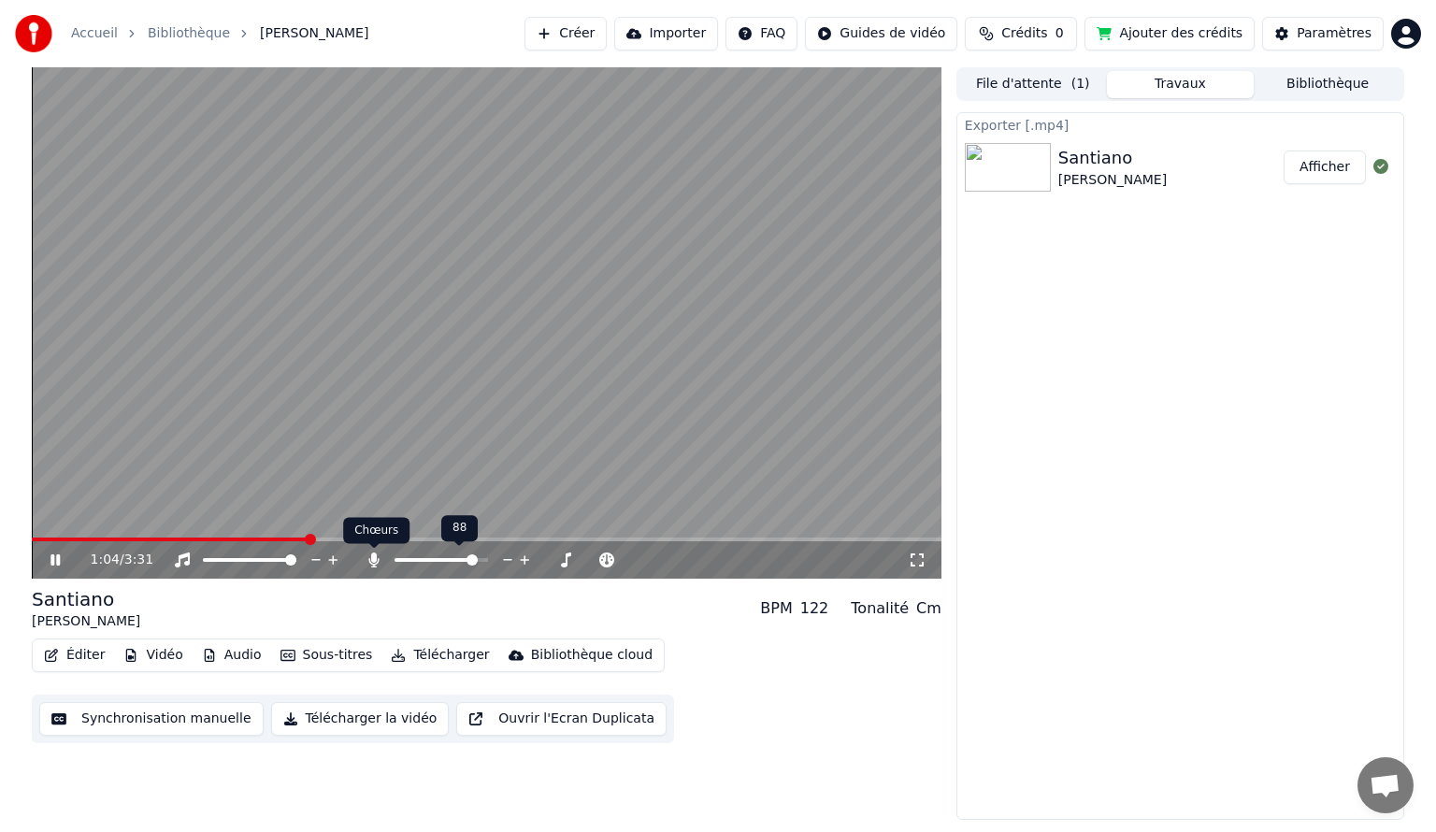
click at [368, 557] on icon at bounding box center [374, 559] width 19 height 15
click at [410, 554] on span at bounding box center [413, 559] width 11 height 11
click at [60, 558] on icon at bounding box center [69, 559] width 44 height 15
click at [349, 721] on button "Télécharger la vidéo" at bounding box center [360, 719] width 179 height 34
